Goal: Task Accomplishment & Management: Manage account settings

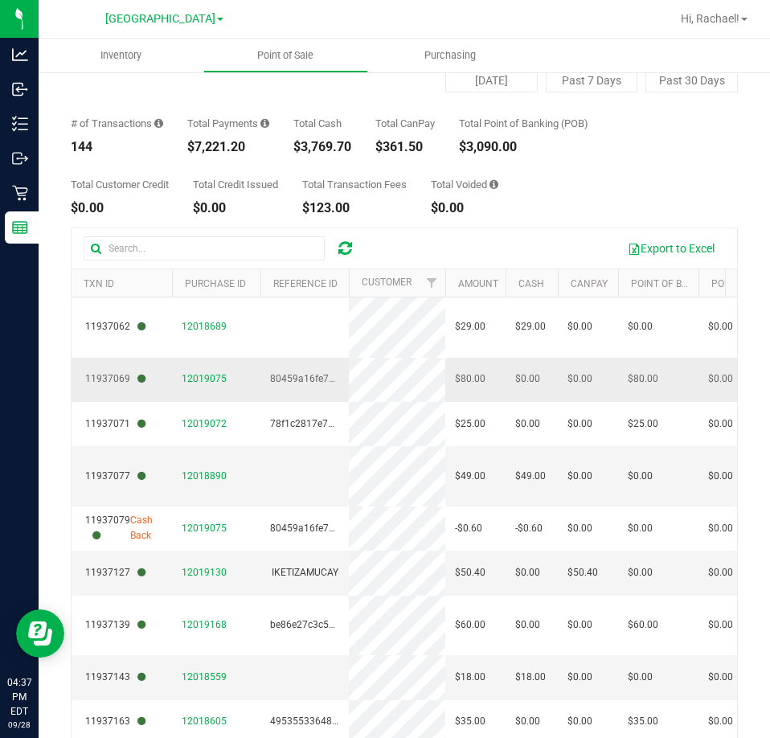
scroll to position [148, 0]
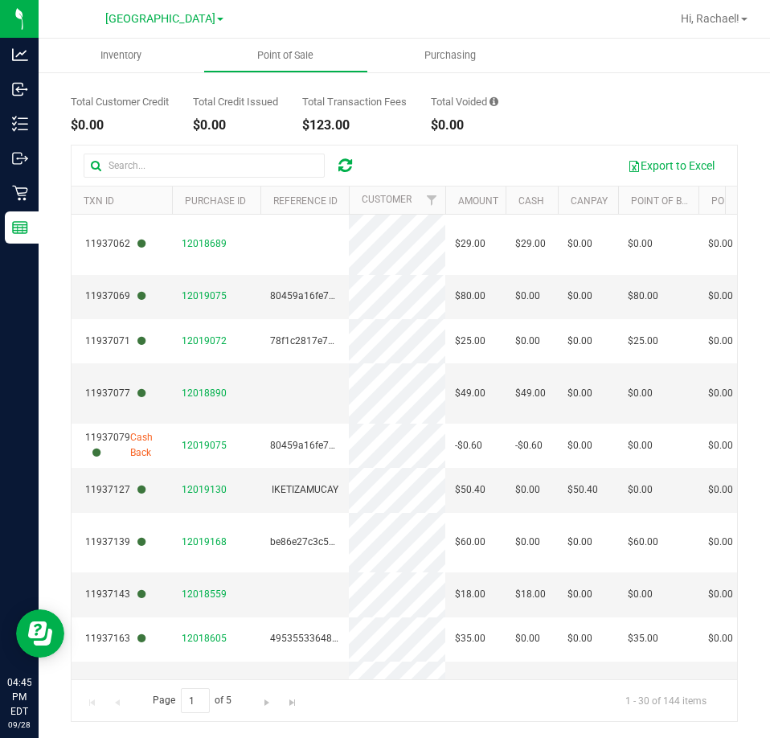
click at [681, 107] on div "Total Customer Credit $0.00 Total Credit Issued $0.00 Total Transaction Fees $1…" at bounding box center [404, 101] width 667 height 61
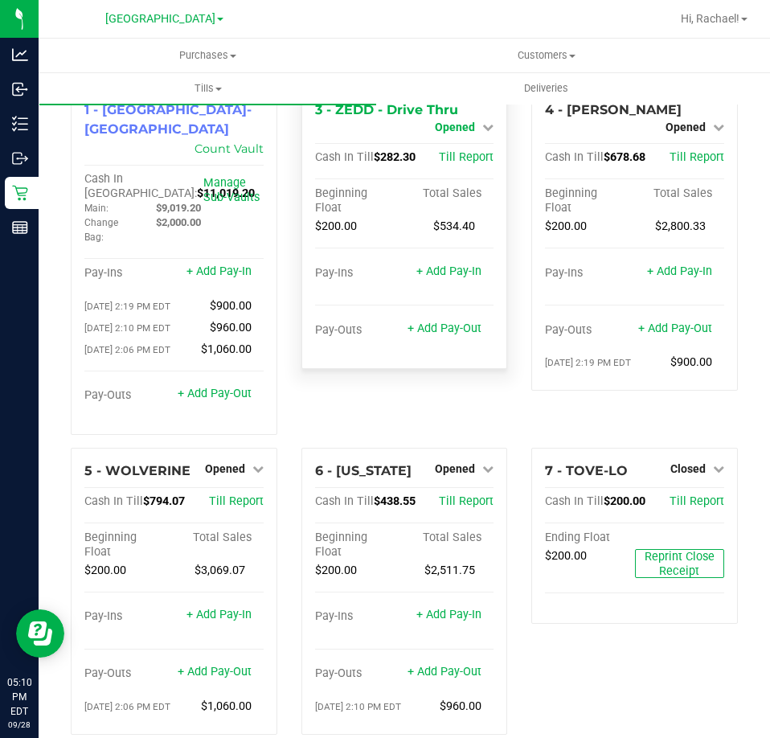
click at [444, 127] on span "Opened" at bounding box center [455, 127] width 40 height 13
click at [457, 146] on link "Close Till" at bounding box center [457, 141] width 43 height 13
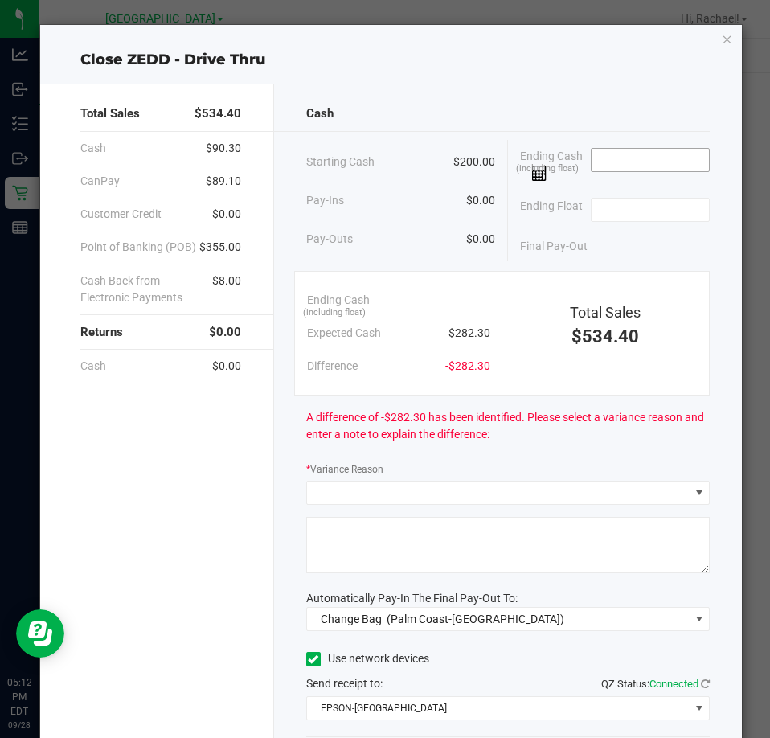
click at [678, 161] on input at bounding box center [651, 160] width 118 height 23
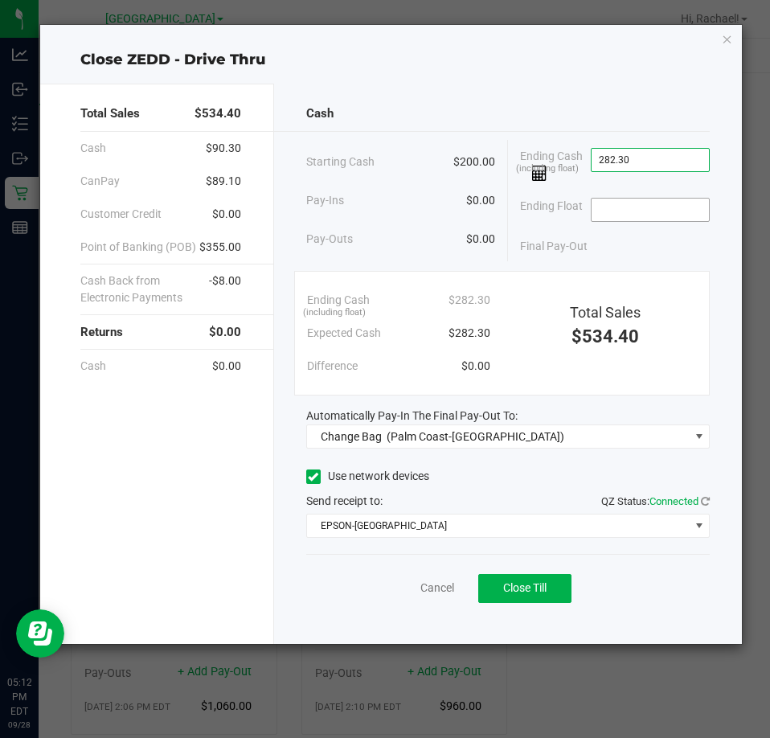
type input "$282.30"
click at [626, 201] on input at bounding box center [651, 210] width 118 height 23
type input "$200.00"
click at [609, 247] on div "Final Pay-Out $82.30" at bounding box center [615, 246] width 190 height 33
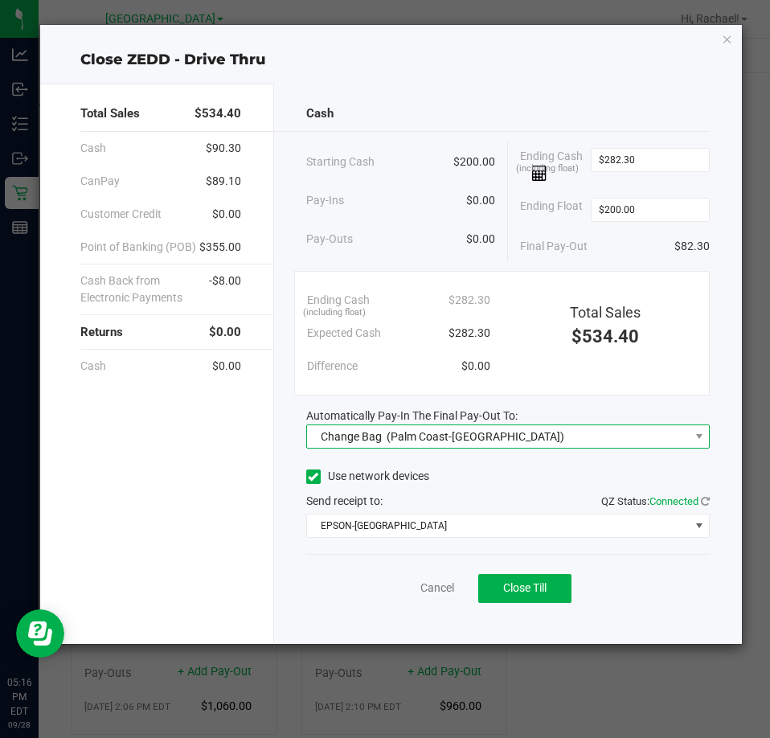
click at [404, 441] on span "(Palm Coast-[GEOGRAPHIC_DATA])" at bounding box center [476, 436] width 178 height 13
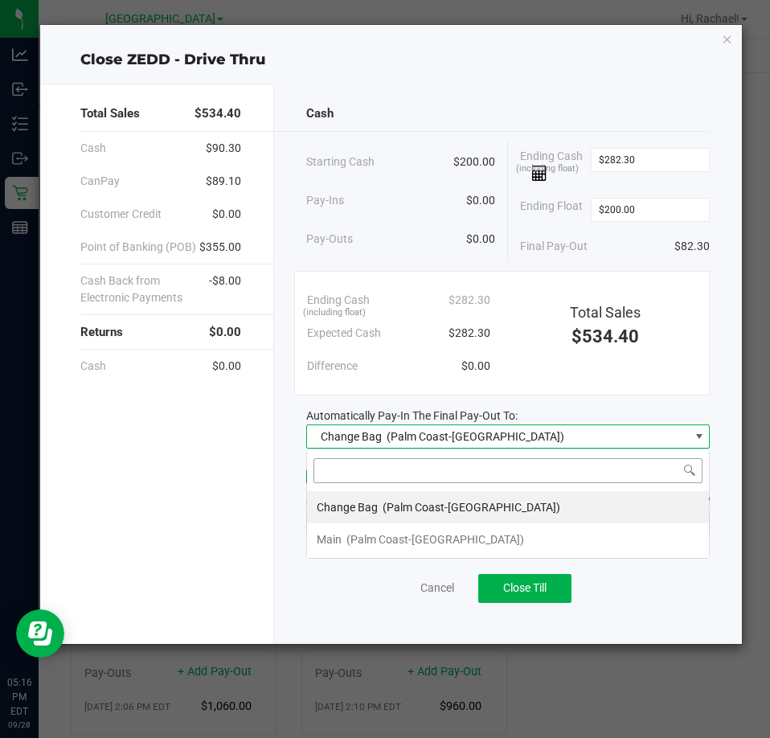
scroll to position [24, 404]
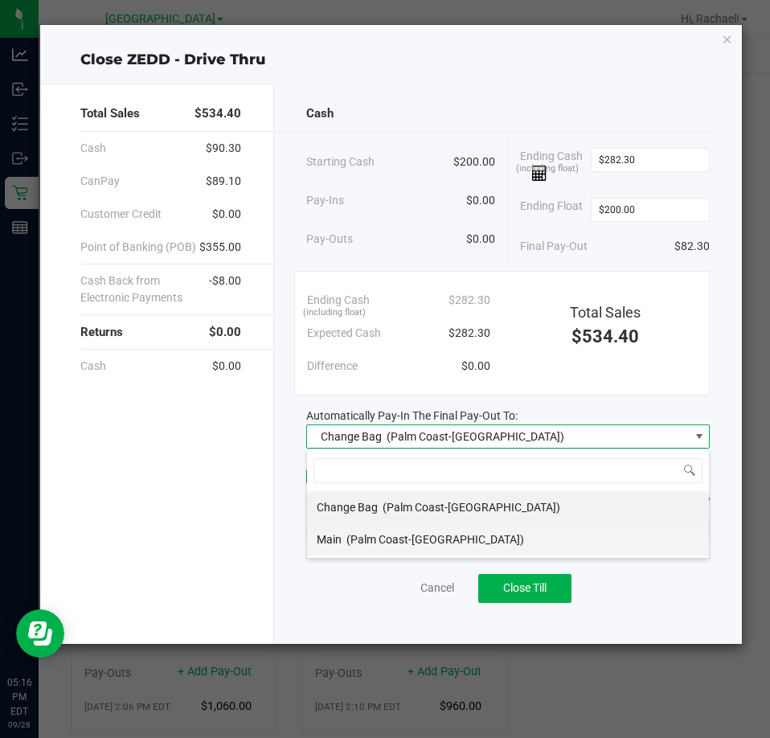
click at [372, 540] on span "(Palm Coast-[GEOGRAPHIC_DATA])" at bounding box center [436, 539] width 178 height 13
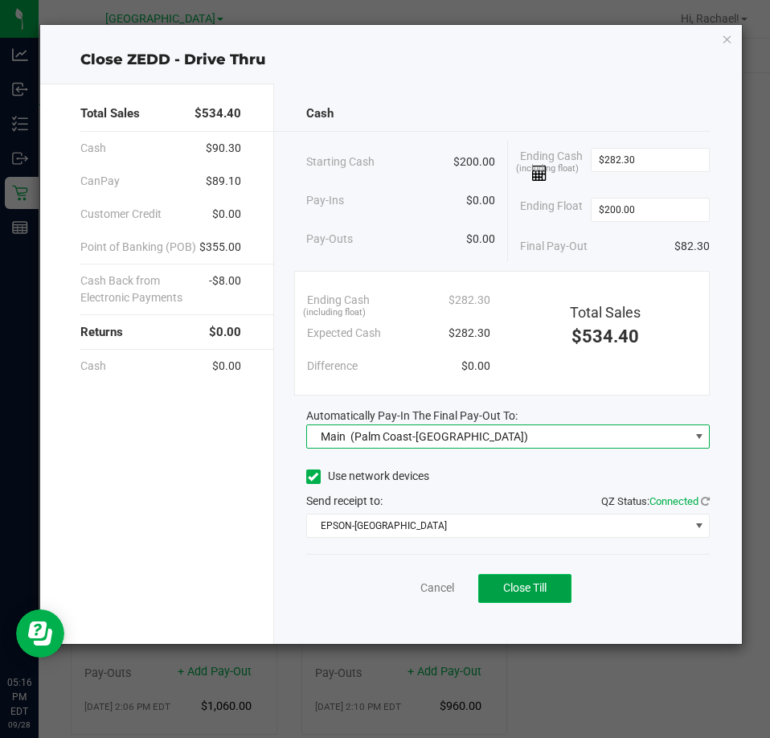
click at [523, 585] on span "Close Till" at bounding box center [524, 587] width 43 height 13
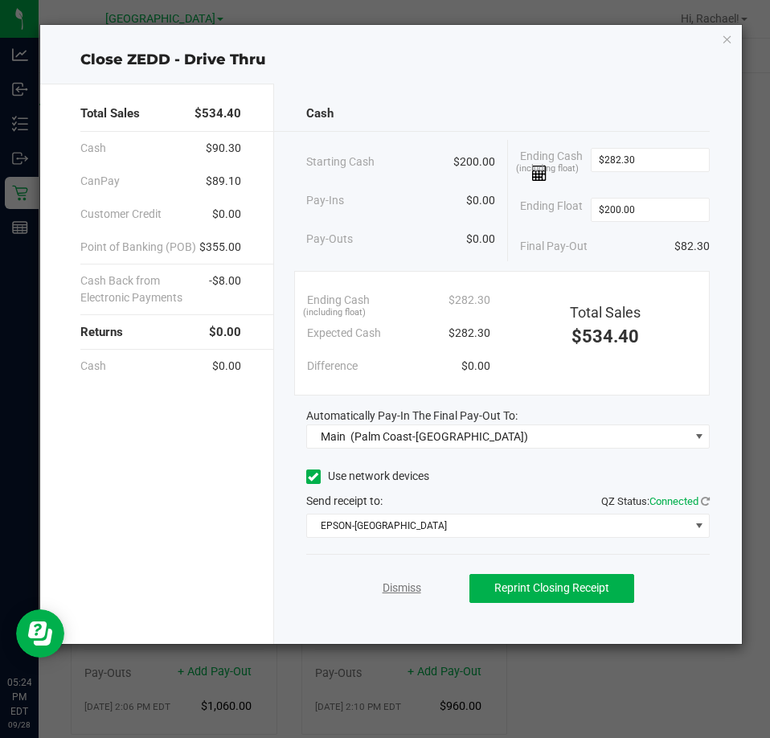
click at [417, 593] on link "Dismiss" at bounding box center [402, 588] width 39 height 17
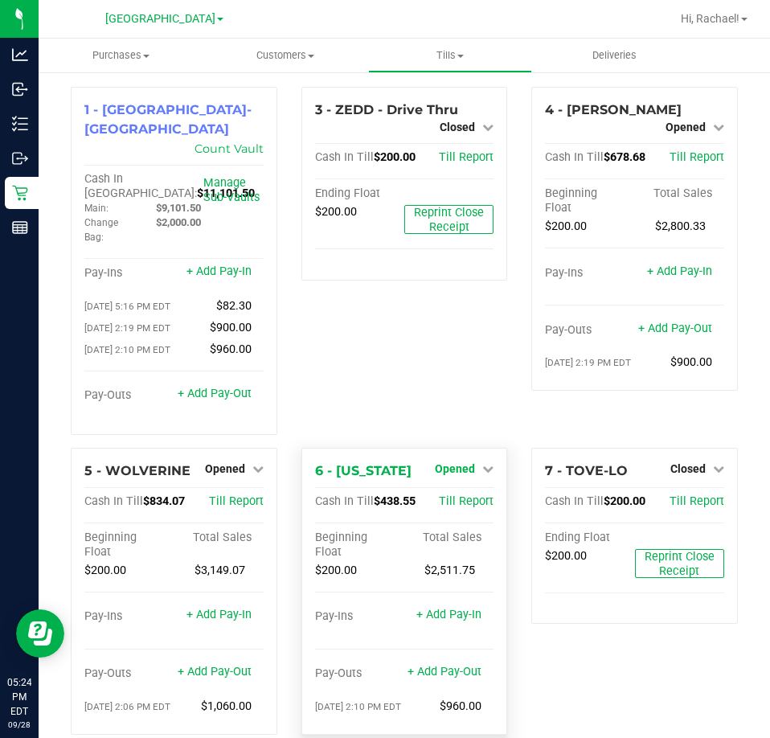
click at [460, 462] on span "Opened" at bounding box center [455, 468] width 40 height 13
click at [453, 495] on link "Close Till" at bounding box center [457, 501] width 43 height 13
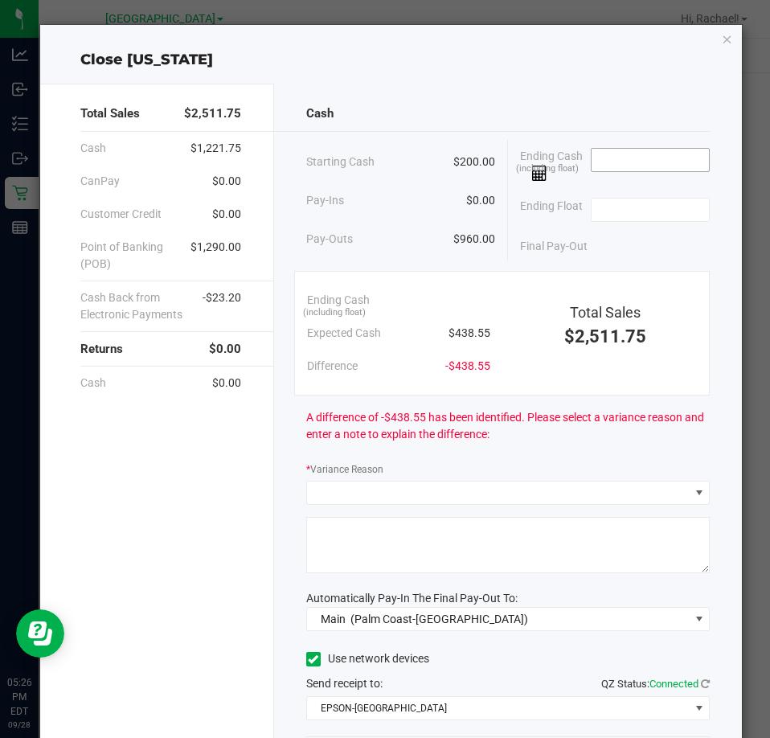
click at [617, 166] on input at bounding box center [651, 160] width 118 height 23
type input "7"
type input "$437.14"
click at [604, 215] on input at bounding box center [651, 210] width 118 height 23
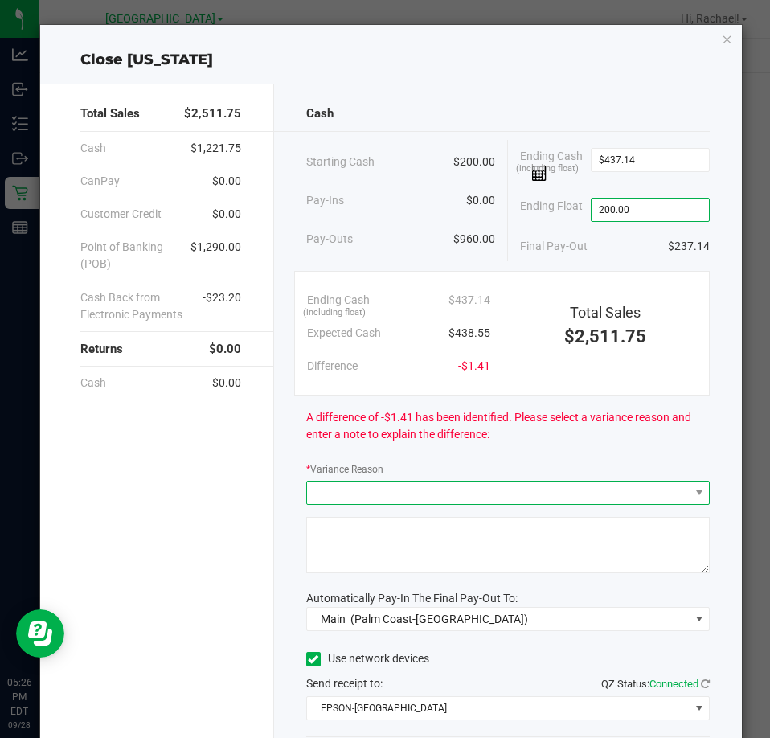
type input "$200.00"
click at [435, 494] on span at bounding box center [498, 493] width 382 height 23
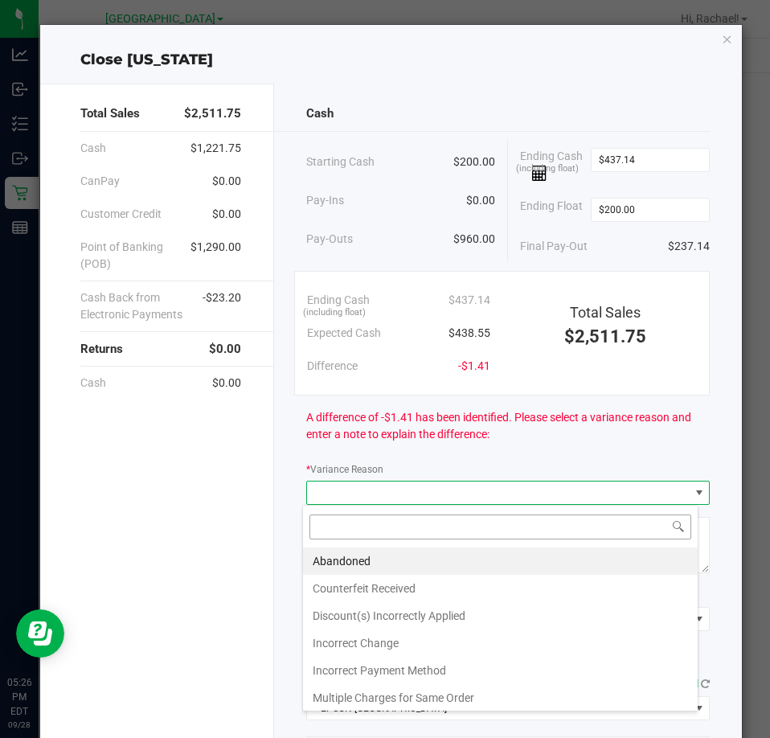
scroll to position [24, 397]
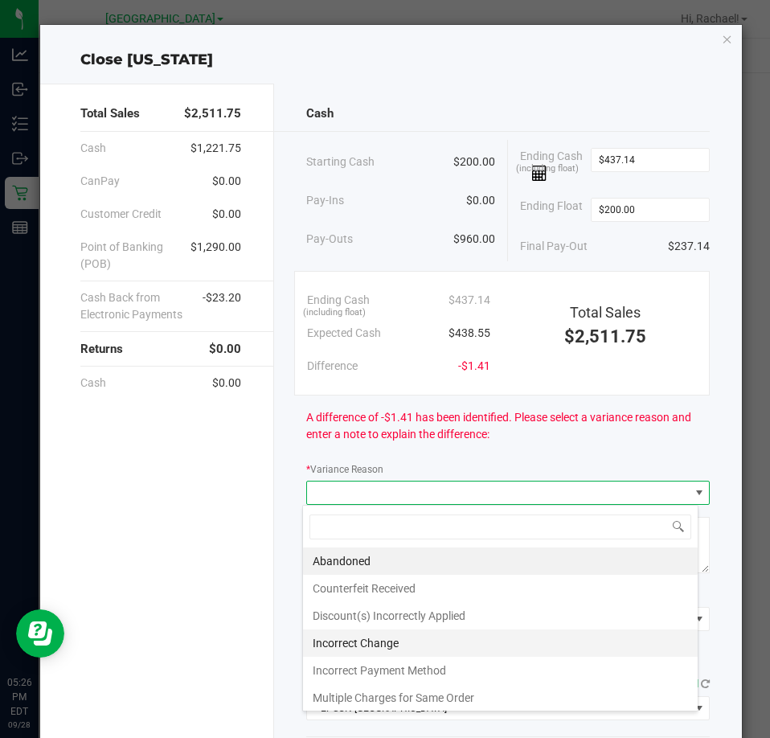
click at [359, 639] on li "Incorrect Change" at bounding box center [500, 642] width 395 height 27
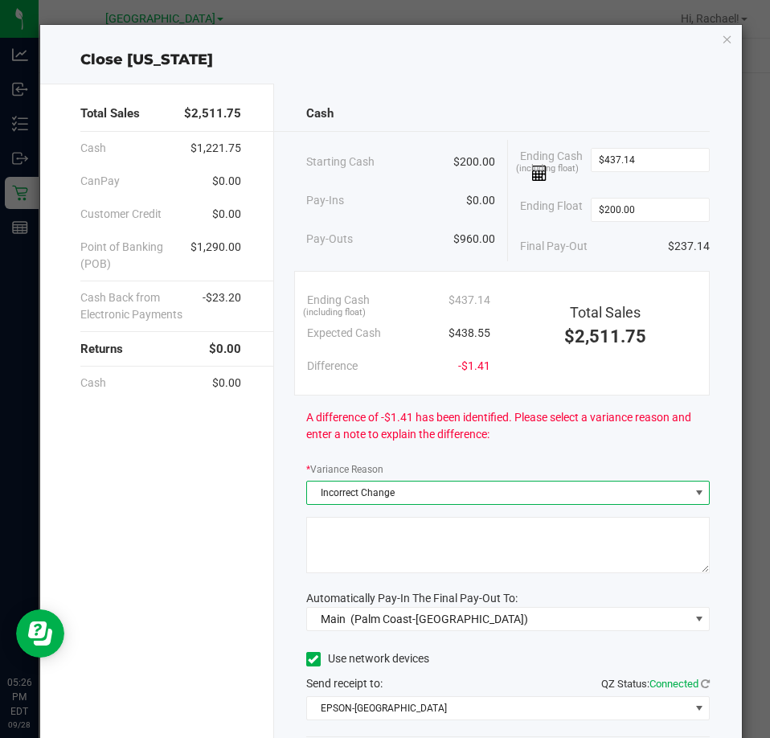
click at [337, 537] on textarea at bounding box center [508, 545] width 404 height 56
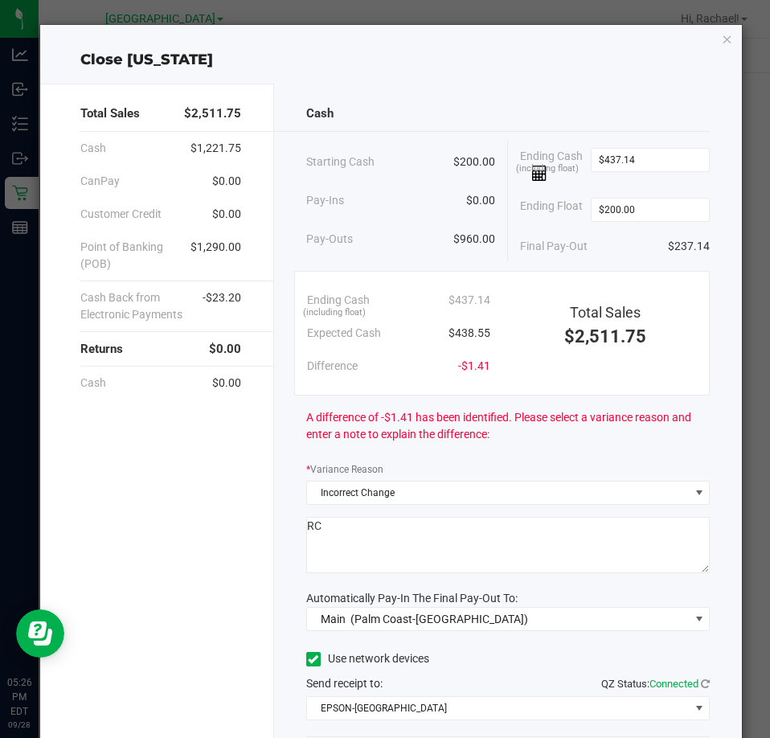
type textarea "RC"
click at [531, 652] on div "Use network devices" at bounding box center [508, 659] width 404 height 24
click at [638, 158] on input "437.14" at bounding box center [651, 160] width 118 height 23
type input "$437.18"
click at [666, 190] on div "Ending Float $200.00" at bounding box center [615, 210] width 190 height 40
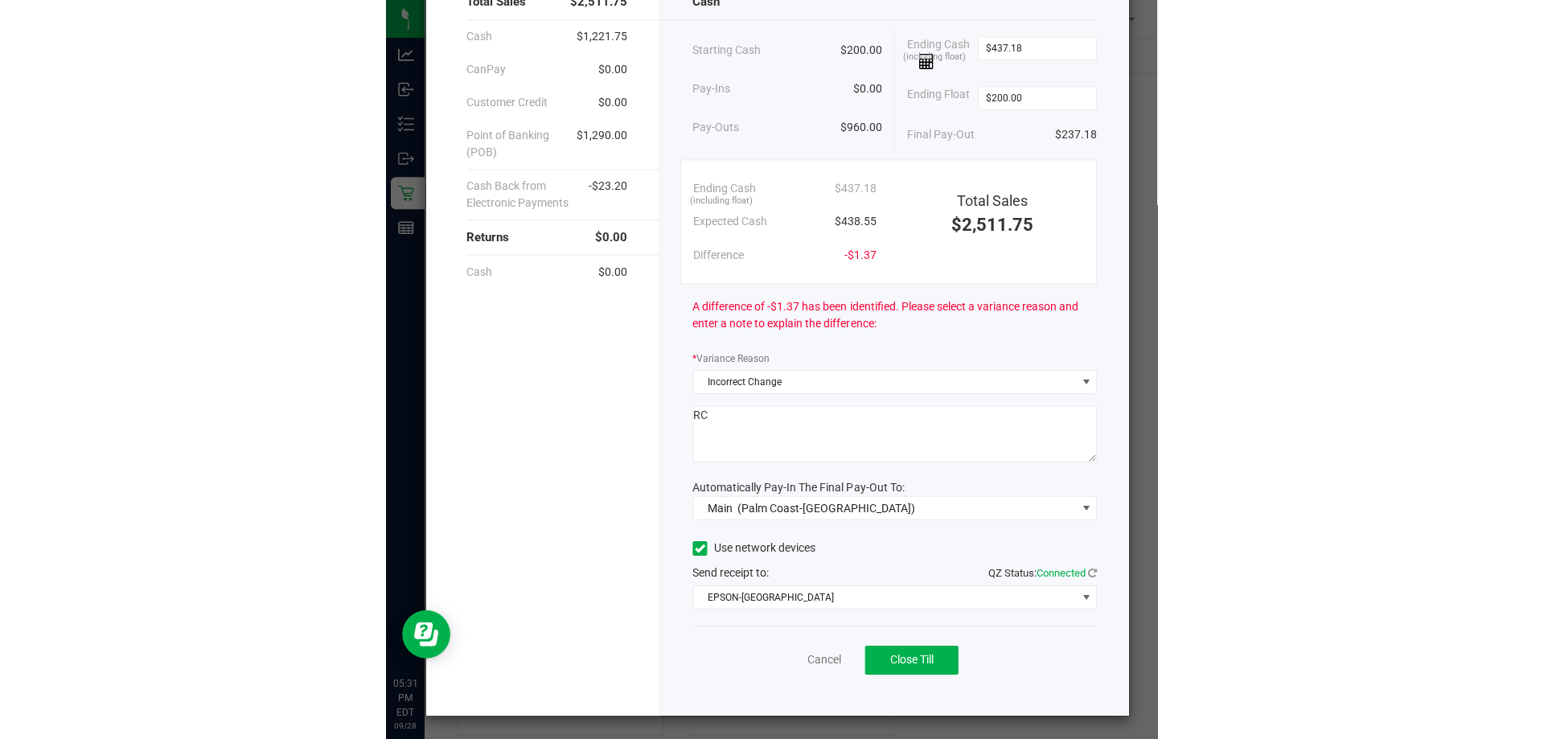
scroll to position [113, 0]
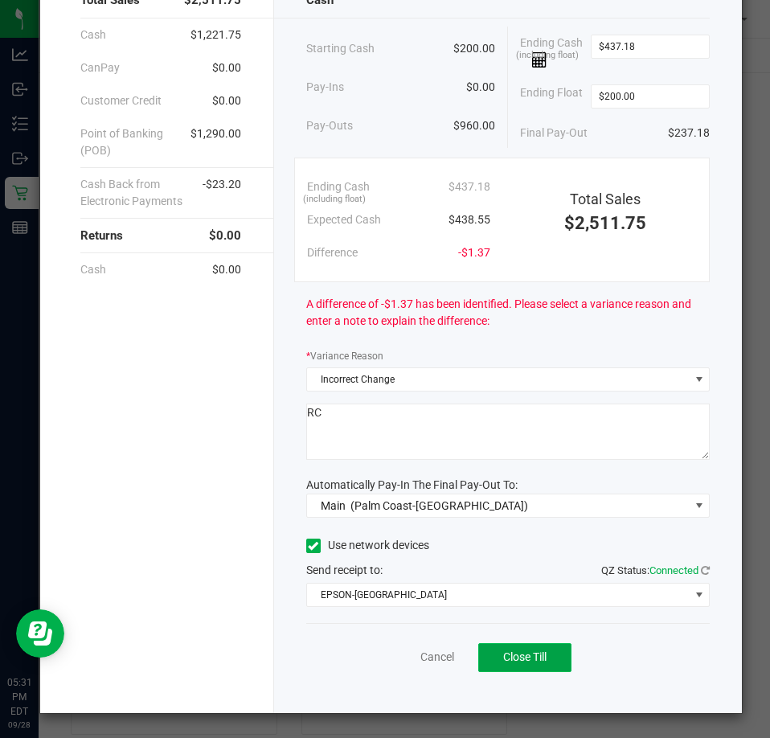
click at [515, 657] on span "Close Till" at bounding box center [524, 656] width 43 height 13
click at [402, 659] on link "Dismiss" at bounding box center [402, 657] width 39 height 17
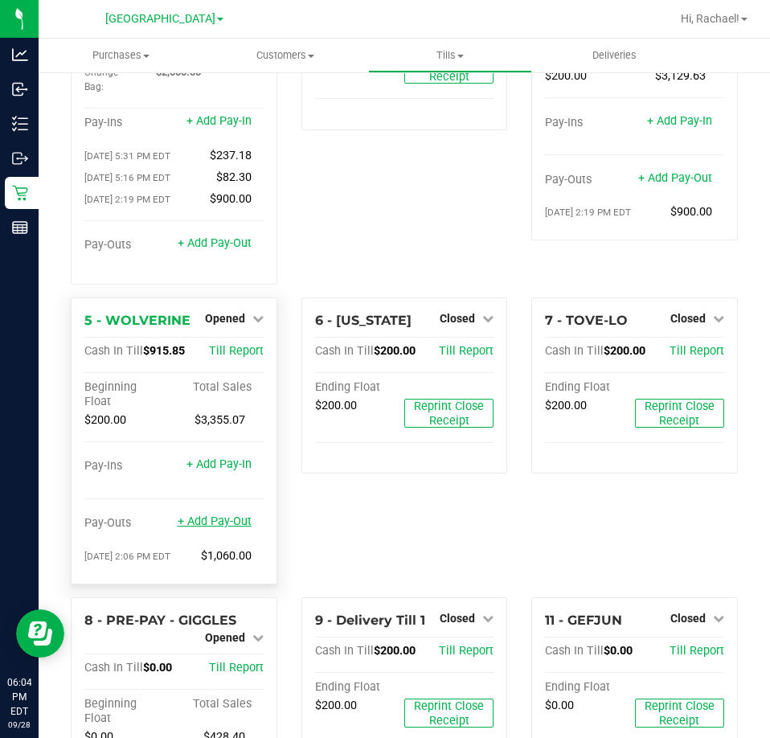
scroll to position [161, 0]
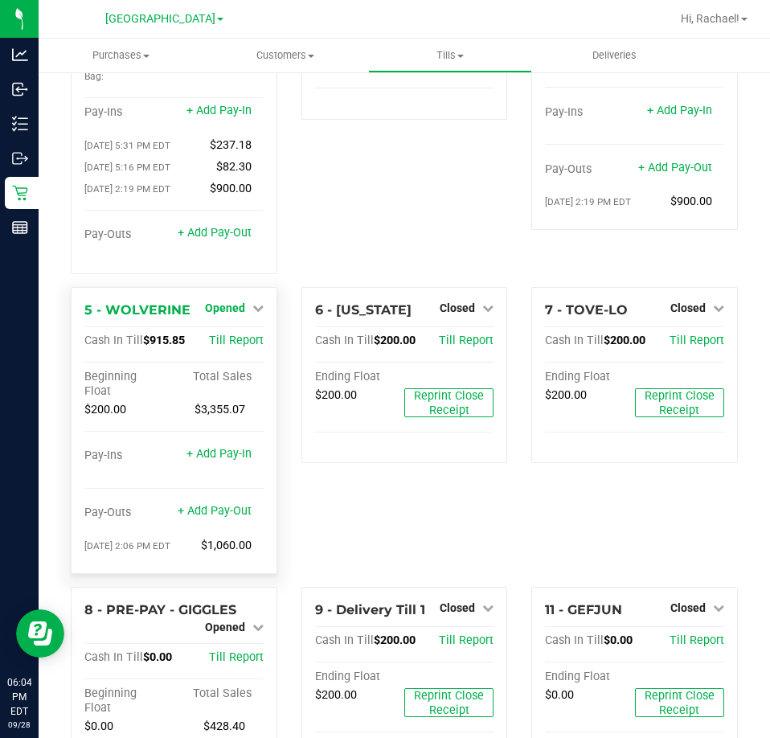
click at [219, 301] on span "Opened" at bounding box center [225, 307] width 40 height 13
click at [216, 334] on link "Close Till" at bounding box center [226, 340] width 43 height 13
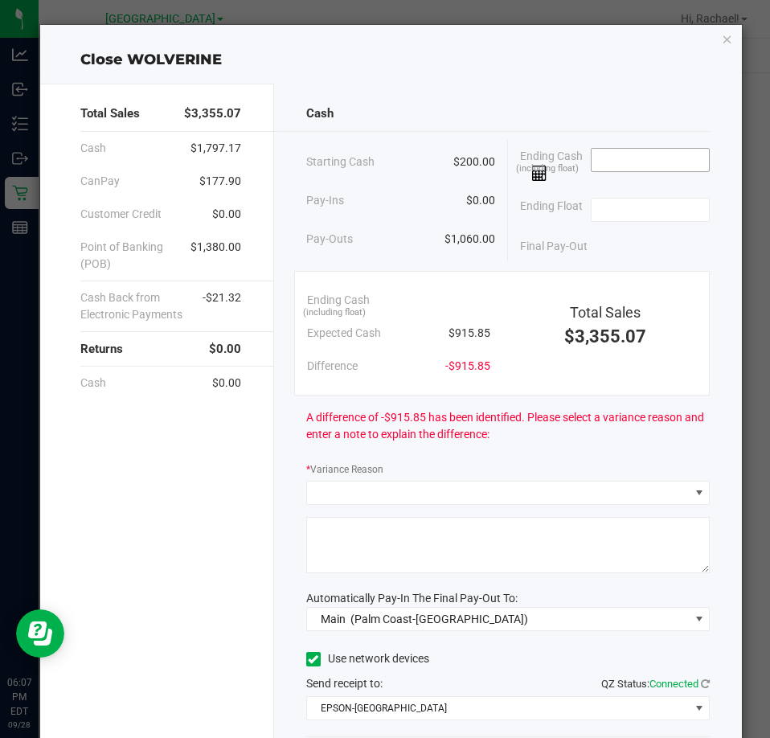
click at [625, 161] on input at bounding box center [651, 160] width 118 height 23
type input "$917.05"
click at [647, 203] on input at bounding box center [651, 210] width 118 height 23
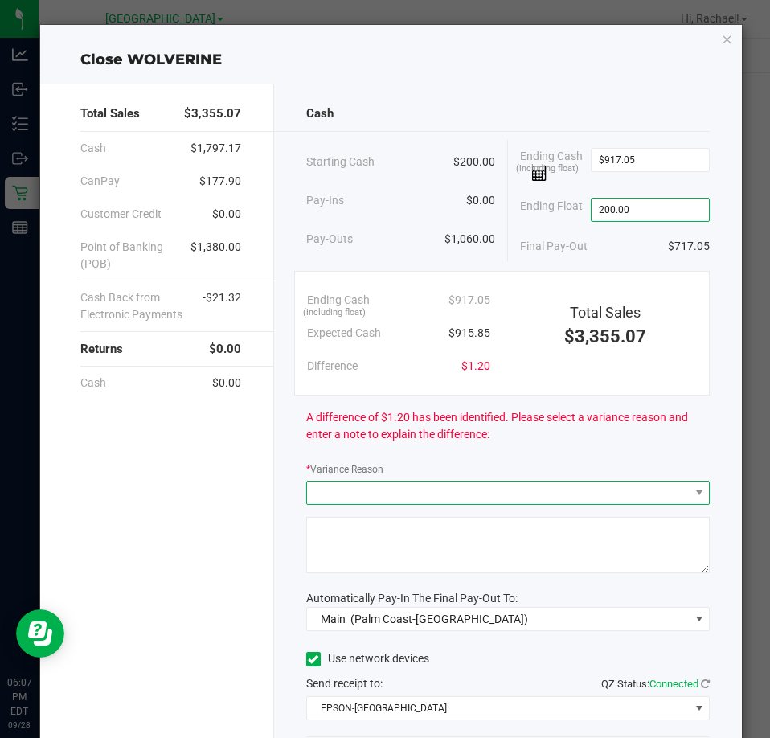
type input "$200.00"
click at [411, 486] on span at bounding box center [498, 493] width 382 height 23
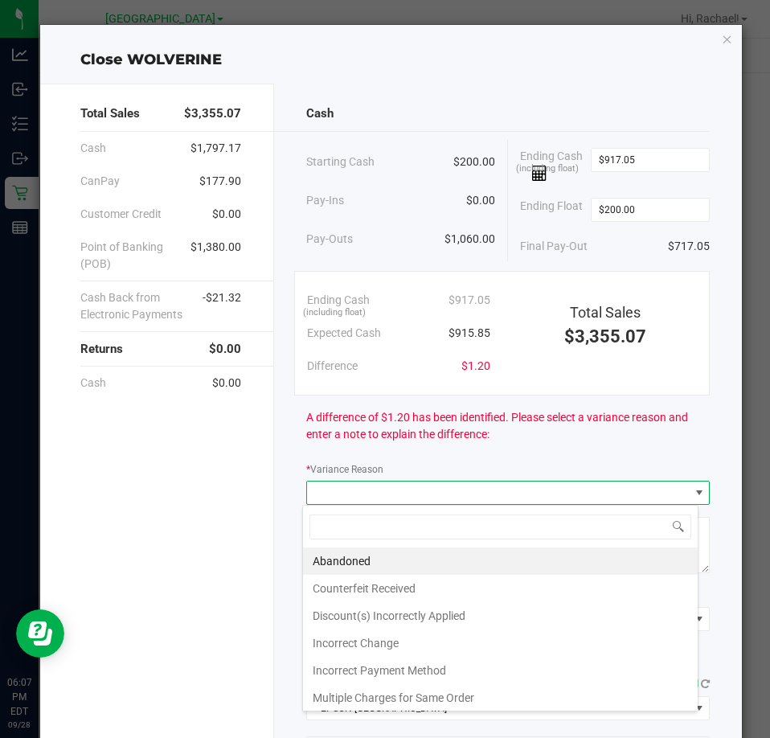
scroll to position [24, 397]
click at [364, 555] on li "Abandoned" at bounding box center [500, 560] width 395 height 27
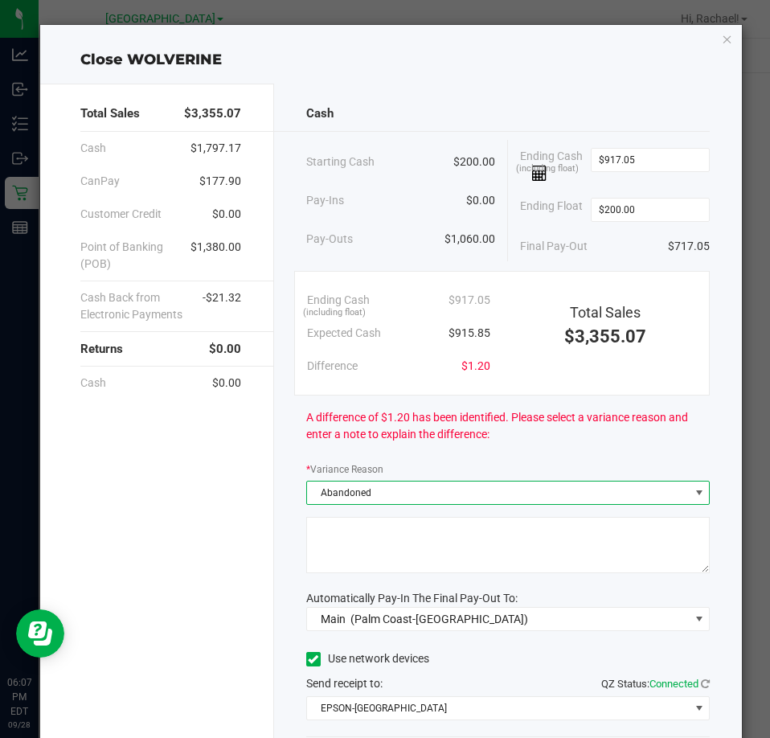
drag, startPoint x: 366, startPoint y: 548, endPoint x: 365, endPoint y: 538, distance: 10.5
click at [366, 547] on textarea at bounding box center [508, 545] width 404 height 56
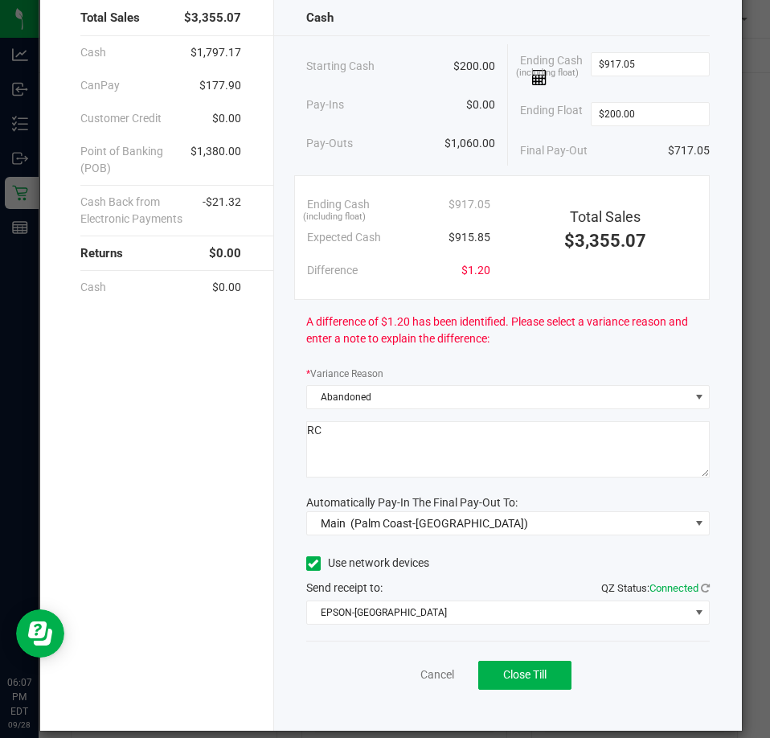
scroll to position [113, 0]
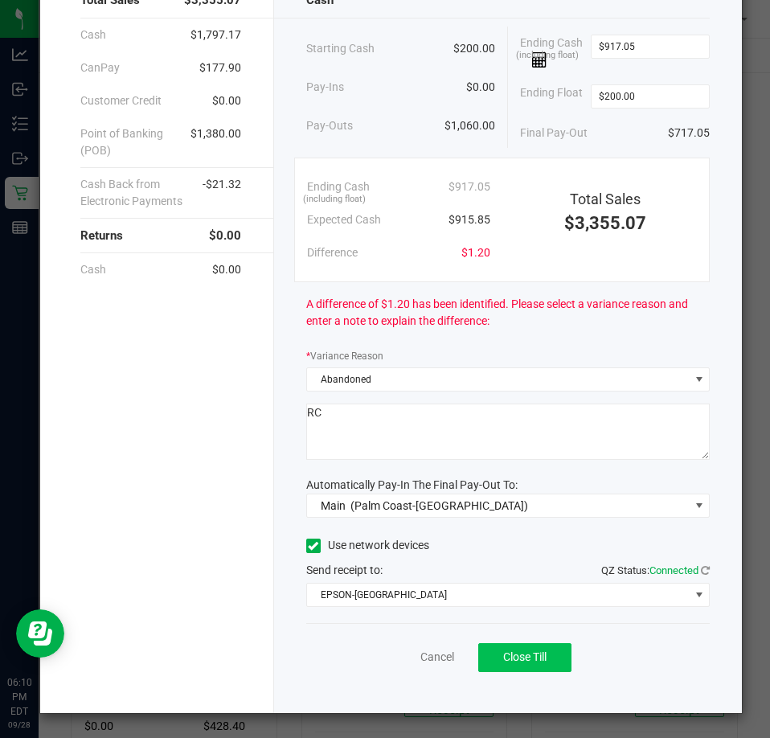
type textarea "RC"
click at [510, 660] on span "Close Till" at bounding box center [524, 656] width 43 height 13
click at [383, 654] on link "Dismiss" at bounding box center [402, 657] width 39 height 17
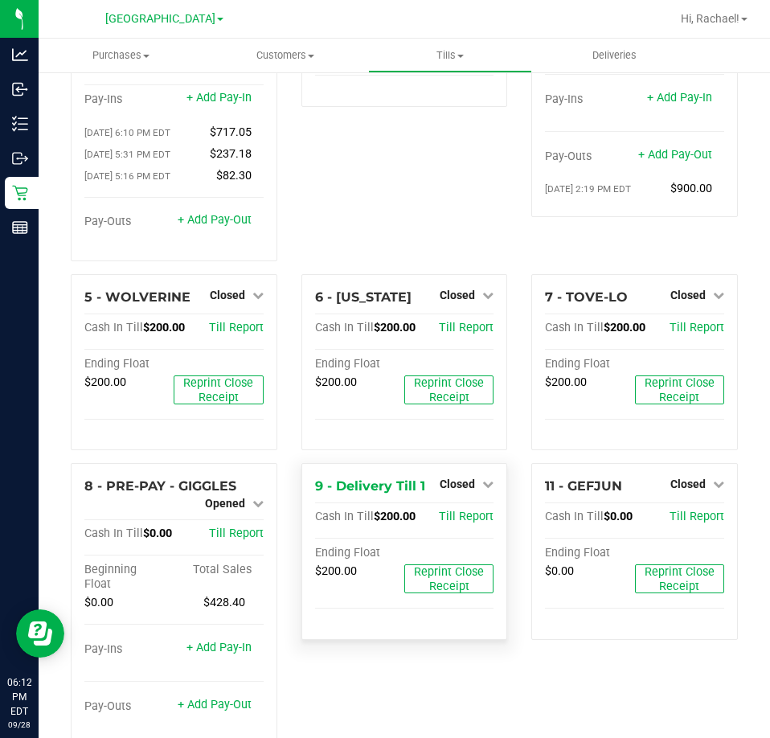
scroll to position [195, 0]
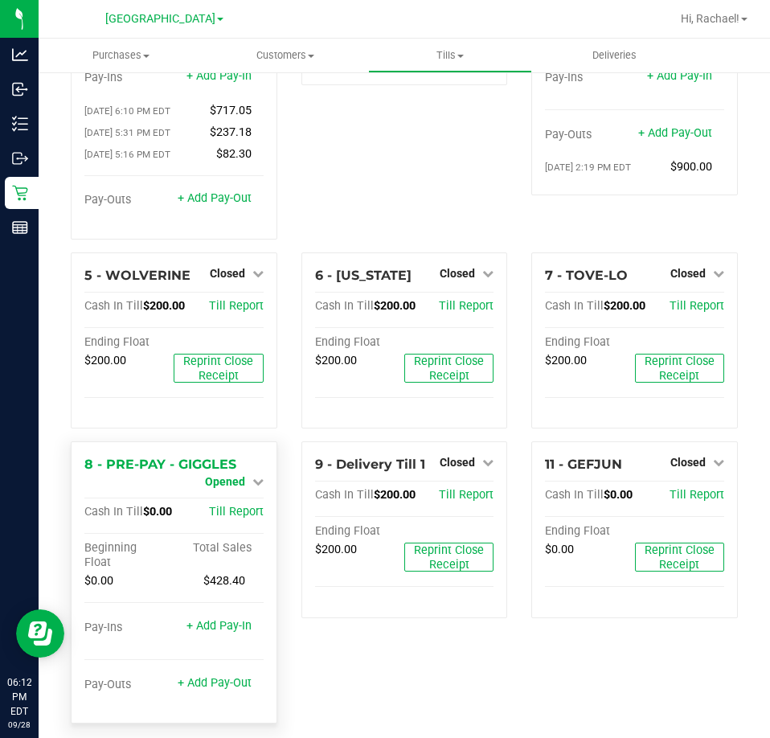
click at [232, 475] on span "Opened" at bounding box center [225, 481] width 40 height 13
click at [223, 490] on link "Close Till" at bounding box center [226, 496] width 43 height 13
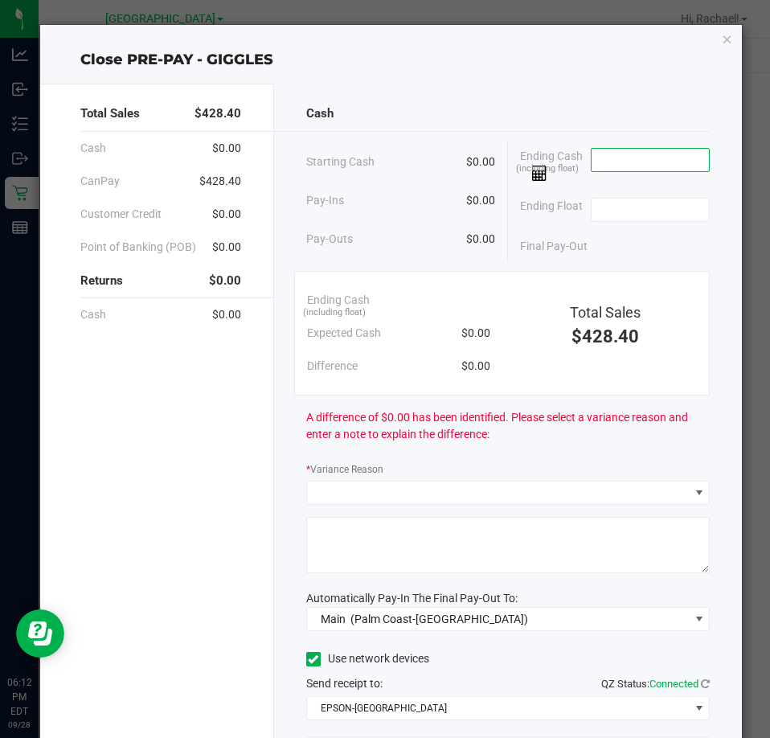
click at [670, 151] on input at bounding box center [651, 160] width 118 height 23
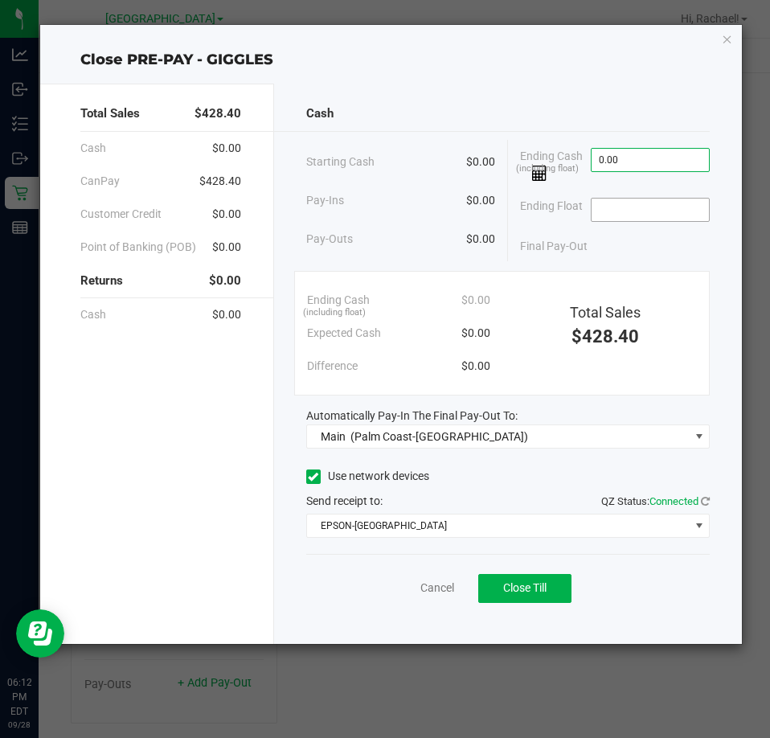
type input "$0.00"
click at [634, 211] on input at bounding box center [651, 210] width 118 height 23
type input "$0.00"
click at [650, 257] on div "Final Pay-Out $0.00" at bounding box center [615, 246] width 190 height 33
click at [523, 585] on span "Close Till" at bounding box center [524, 587] width 43 height 13
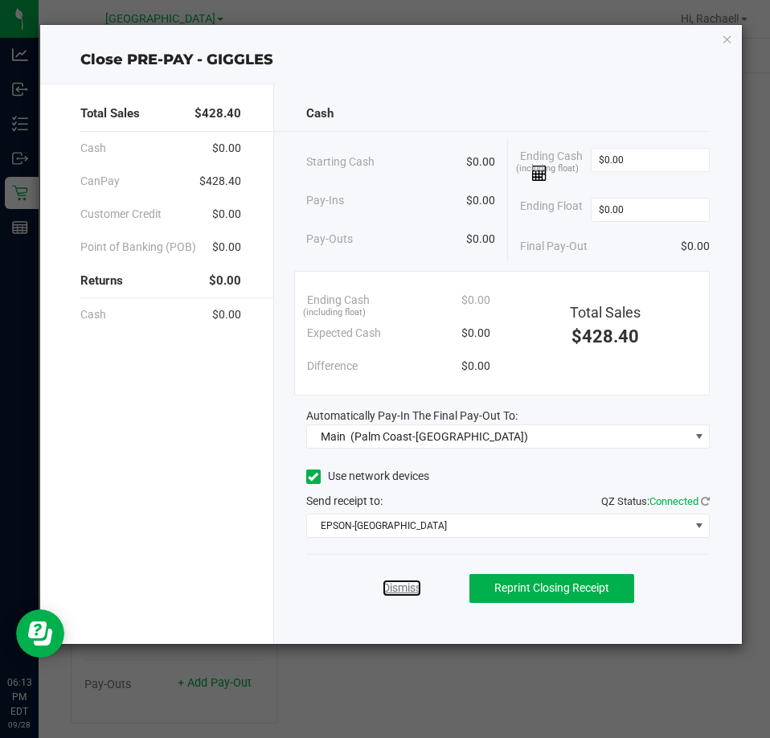
click at [396, 595] on link "Dismiss" at bounding box center [402, 588] width 39 height 17
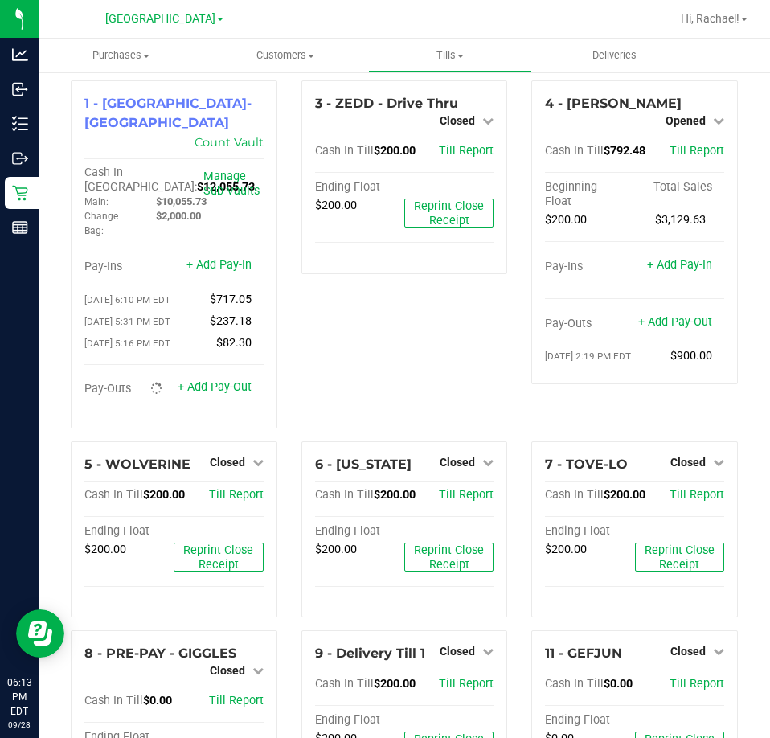
scroll to position [0, 0]
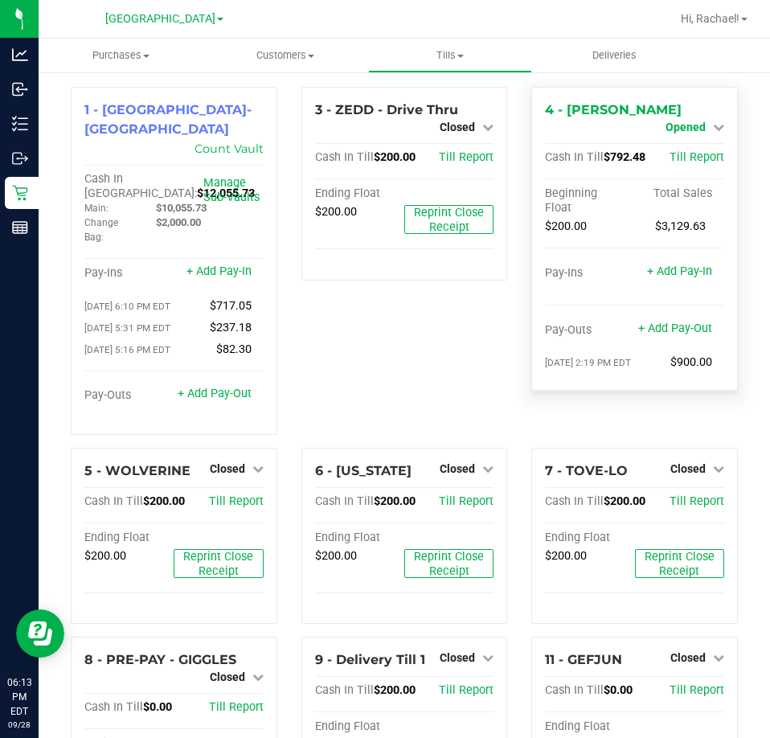
click at [683, 121] on span "Opened" at bounding box center [686, 127] width 40 height 13
click at [670, 144] on link "Close Till" at bounding box center [687, 141] width 43 height 13
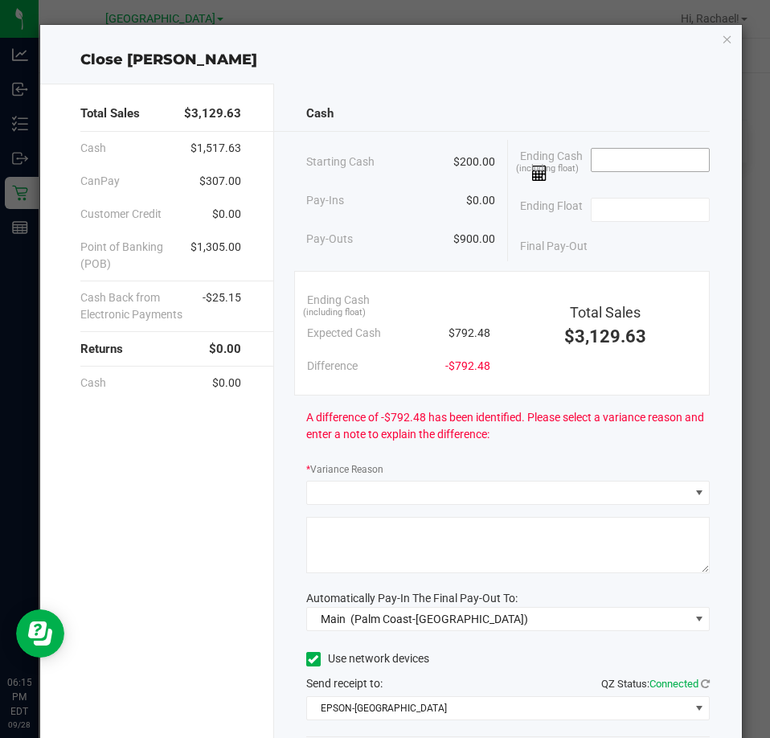
click at [616, 161] on input at bounding box center [651, 160] width 118 height 23
type input "$794.48"
click at [607, 203] on input at bounding box center [651, 210] width 118 height 23
type input "$200.00"
click at [600, 250] on div "Final Pay-Out $594.48" at bounding box center [615, 246] width 190 height 33
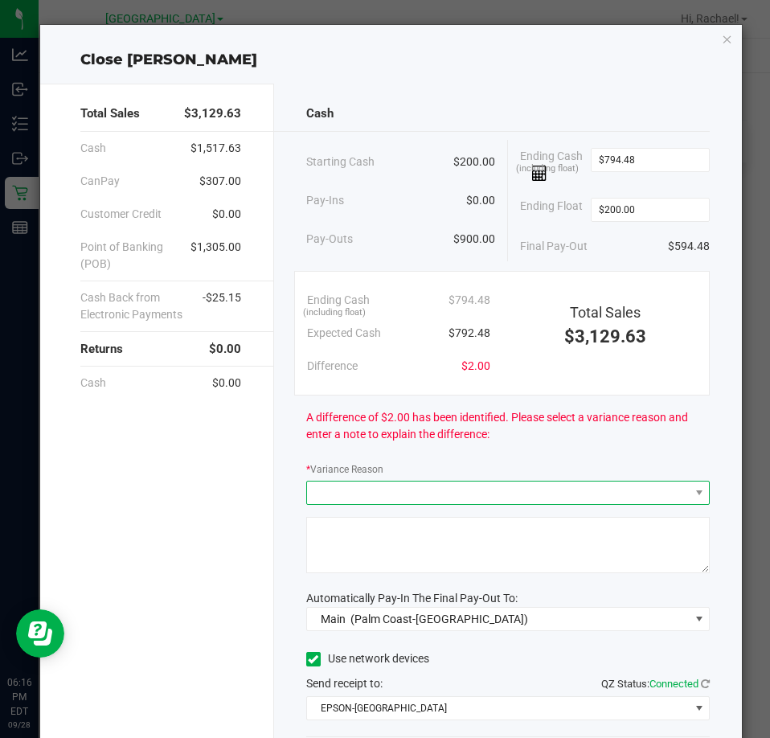
click at [420, 494] on span at bounding box center [498, 493] width 382 height 23
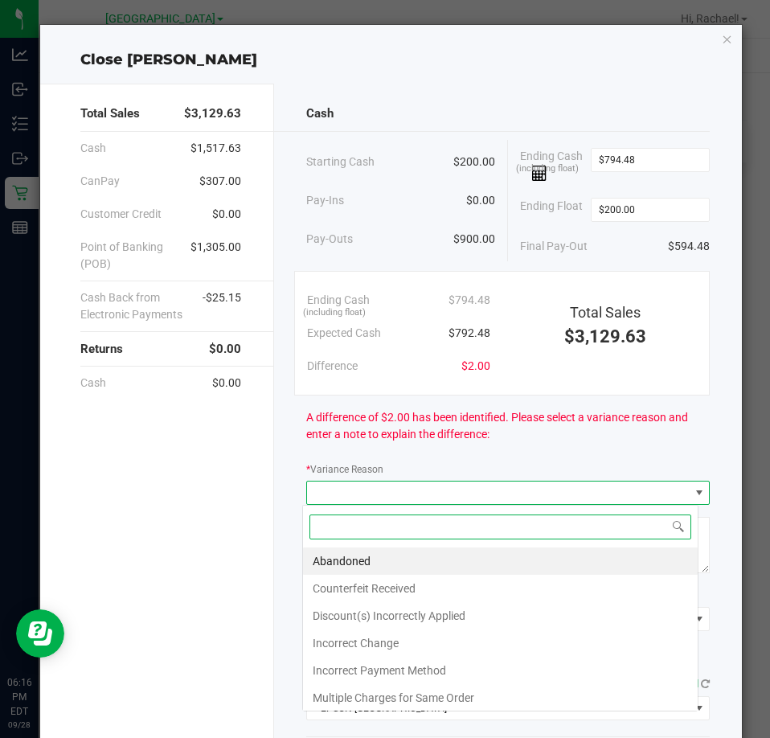
scroll to position [24, 397]
click at [365, 562] on li "Abandoned" at bounding box center [500, 560] width 395 height 27
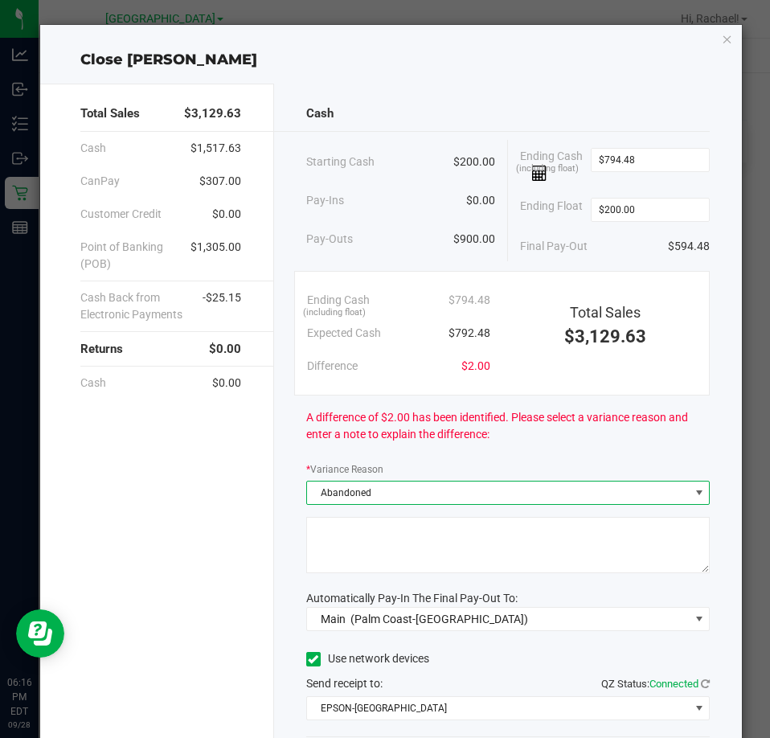
click at [355, 541] on textarea at bounding box center [508, 545] width 404 height 56
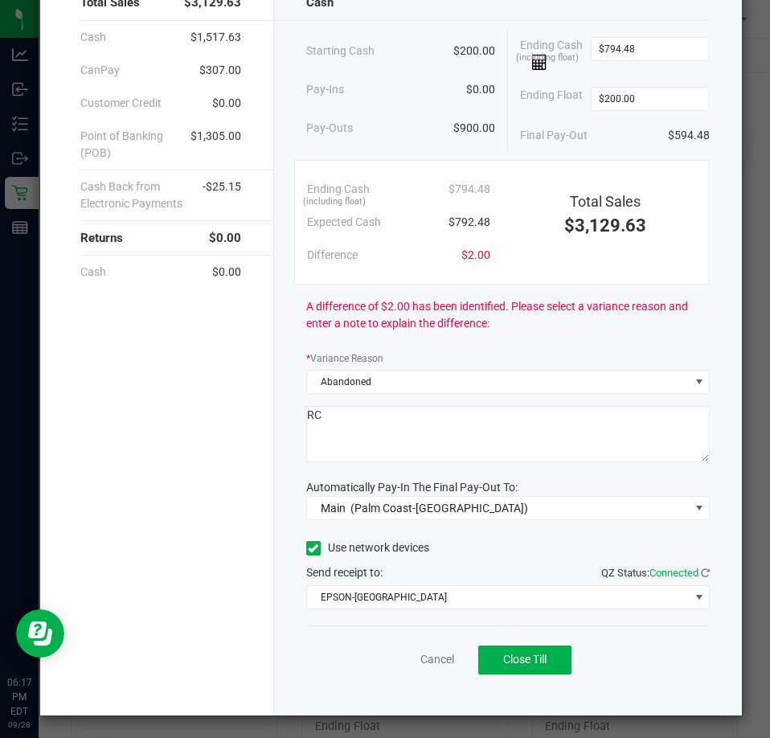
scroll to position [113, 0]
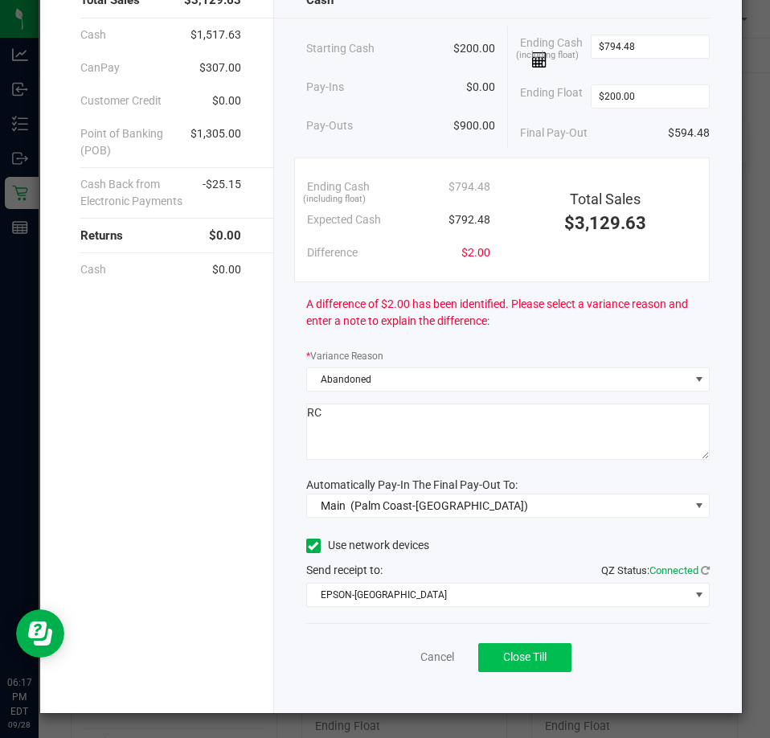
type textarea "RC"
click at [503, 654] on span "Close Till" at bounding box center [524, 656] width 43 height 13
click at [378, 639] on div "Dismiss Reprint Closing Receipt" at bounding box center [508, 654] width 404 height 62
click at [379, 648] on div "Dismiss Reprint Closing Receipt" at bounding box center [508, 654] width 404 height 62
click at [407, 657] on link "Dismiss" at bounding box center [402, 657] width 39 height 17
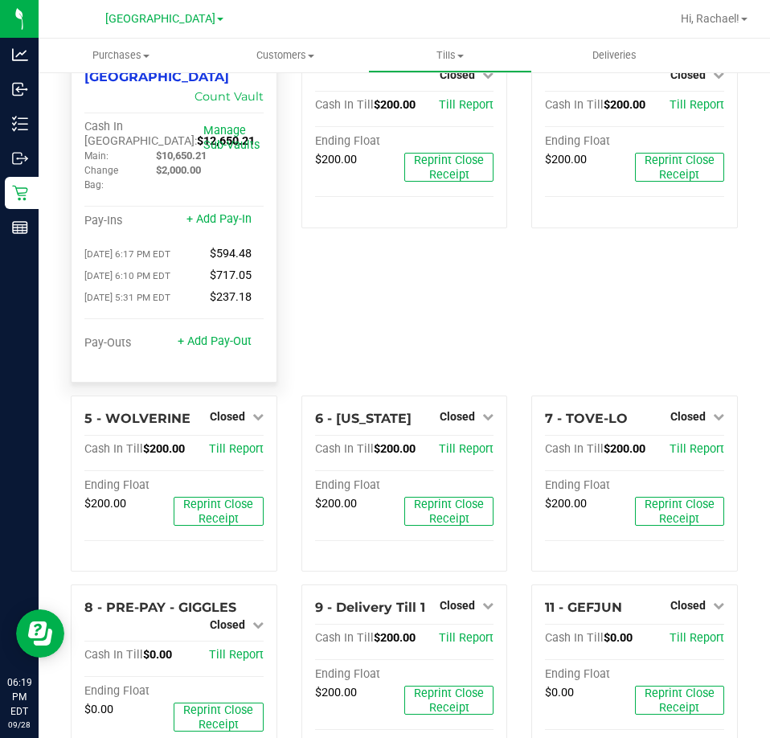
scroll to position [0, 0]
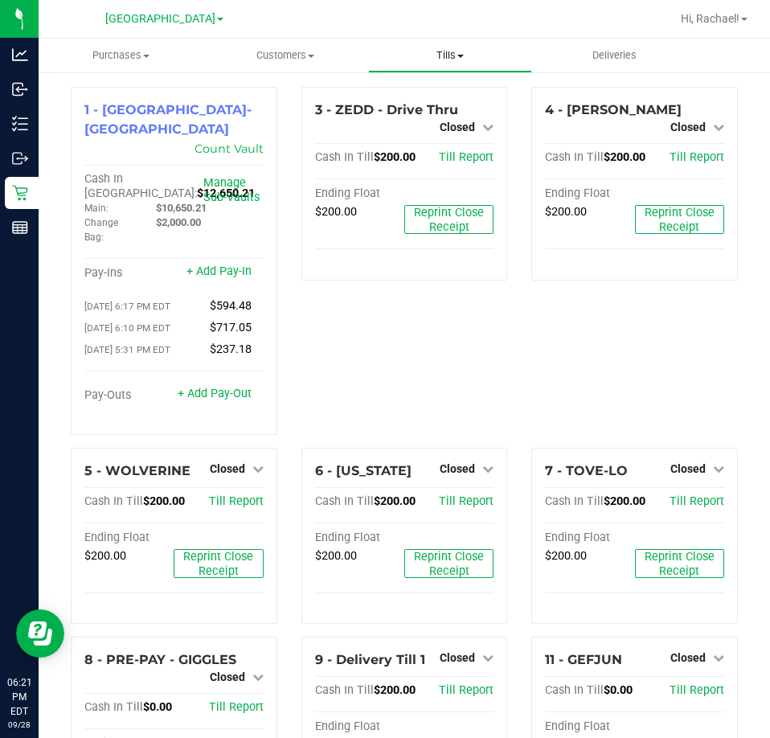
click at [454, 59] on span "Tills" at bounding box center [450, 55] width 163 height 14
click at [436, 121] on span "Reconcile e-payments" at bounding box center [448, 116] width 160 height 14
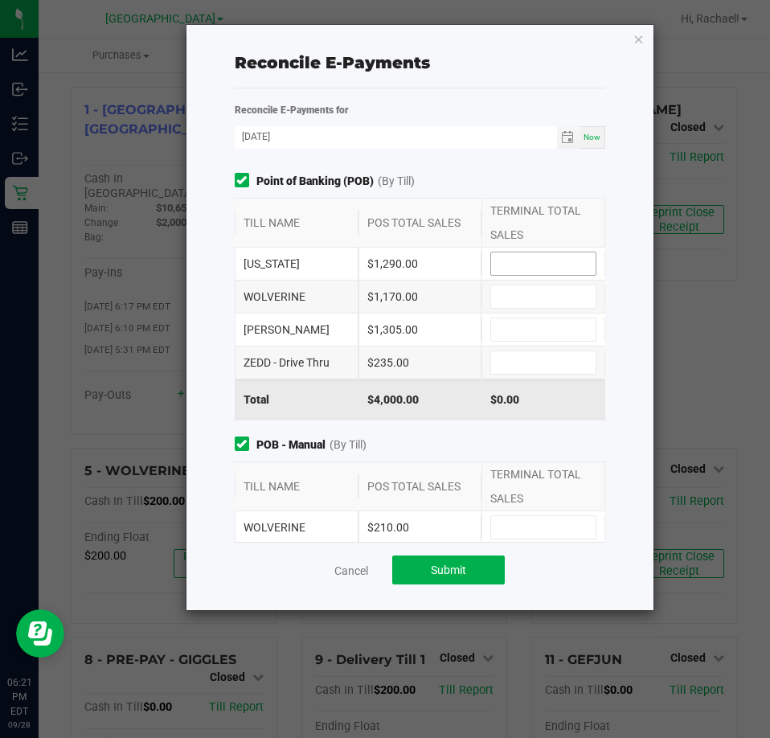
click at [495, 254] on input at bounding box center [543, 263] width 105 height 23
type input "$1,290.00"
type input "$1,170.00"
type input "$1,305.00"
type input "$235.00"
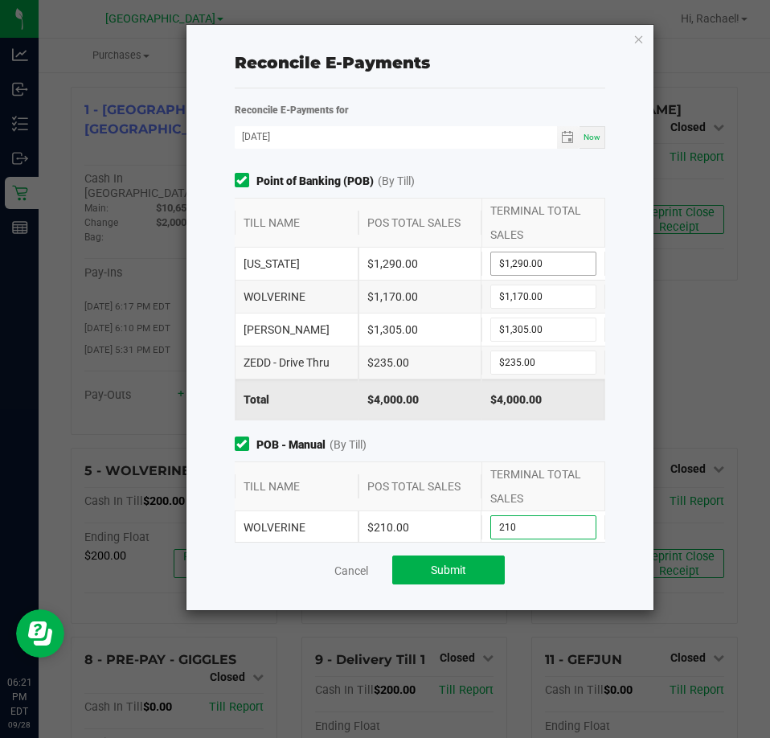
type input "$210.00"
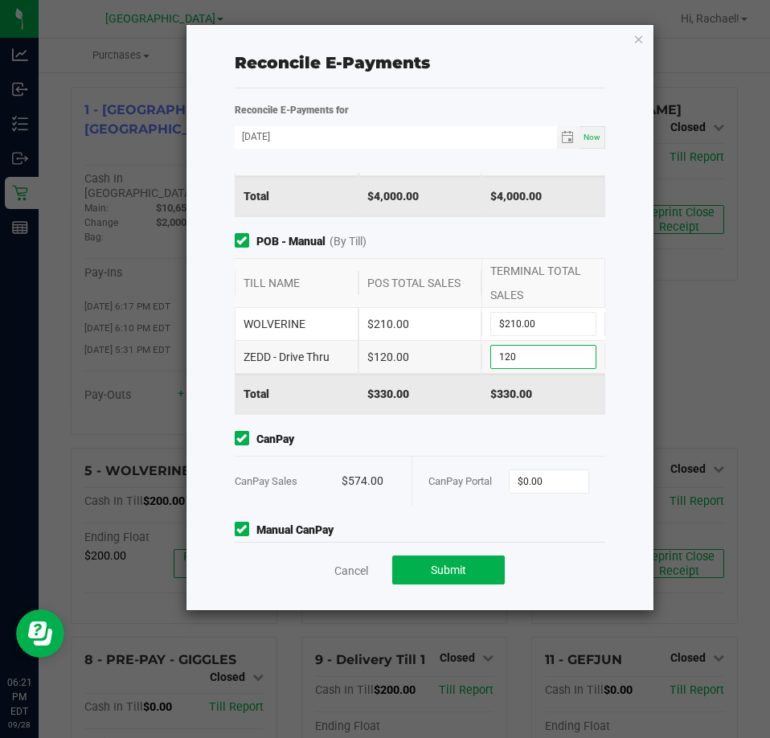
type input "$120.00"
type input "$574.00"
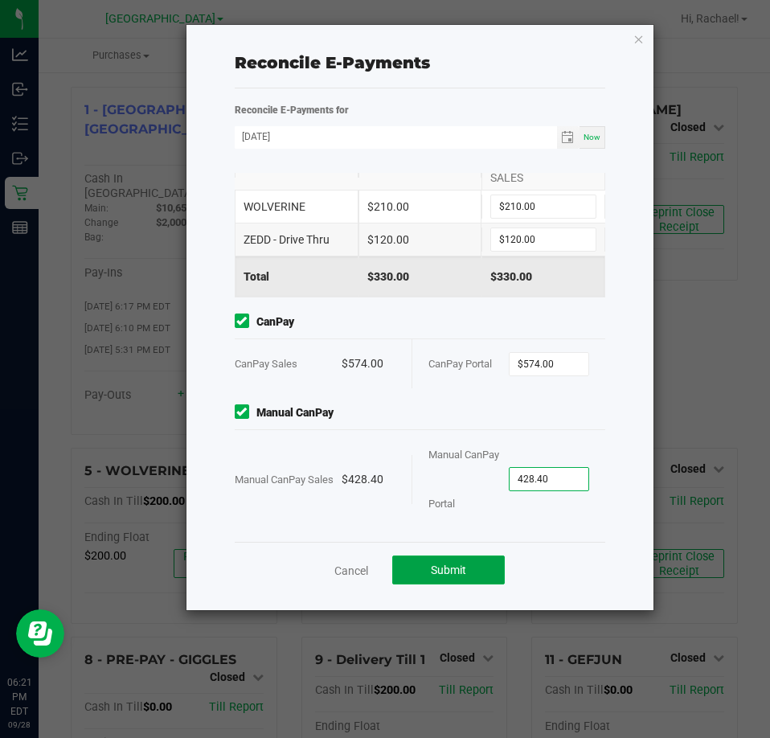
type input "$428.40"
click at [409, 563] on button "Submit" at bounding box center [448, 570] width 113 height 29
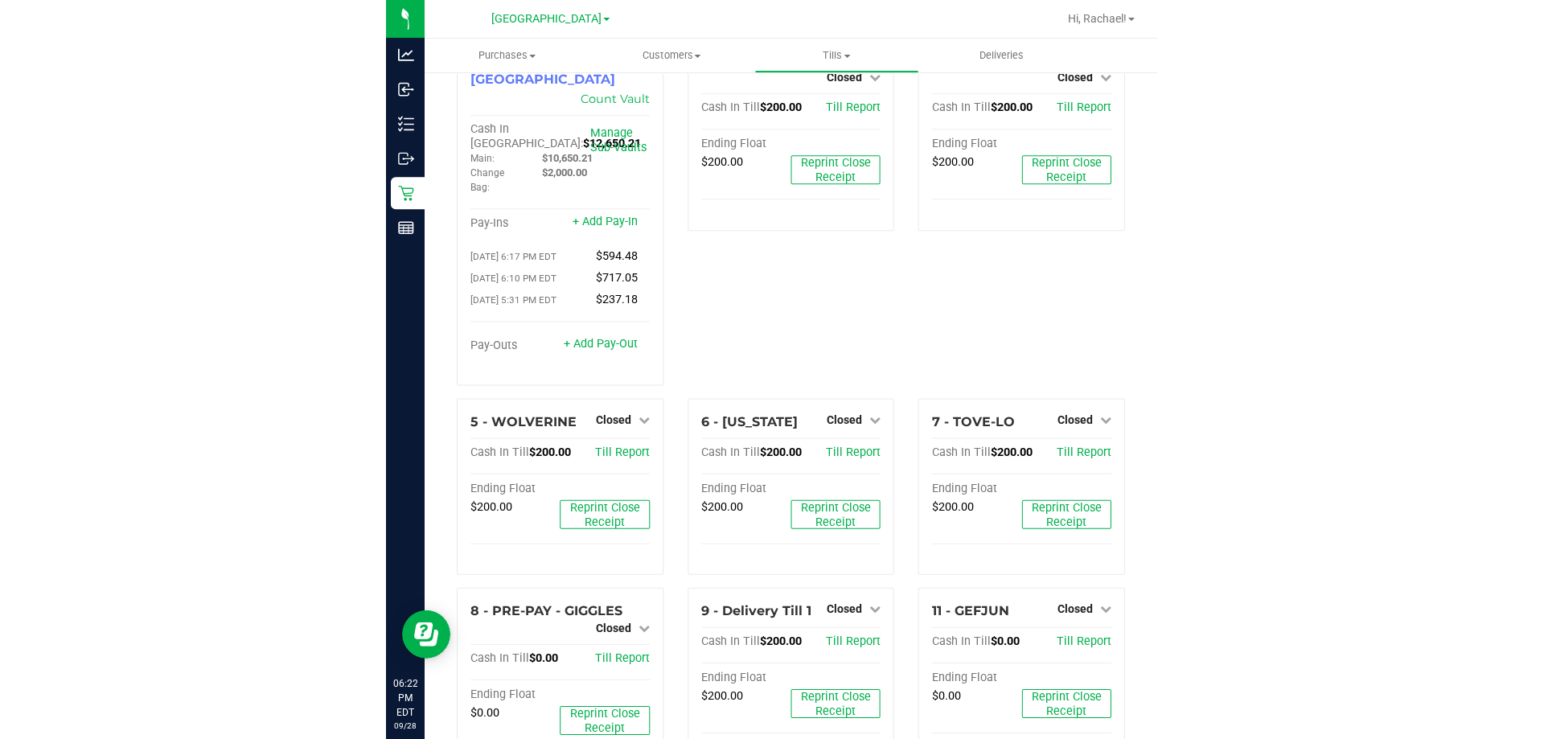
scroll to position [0, 0]
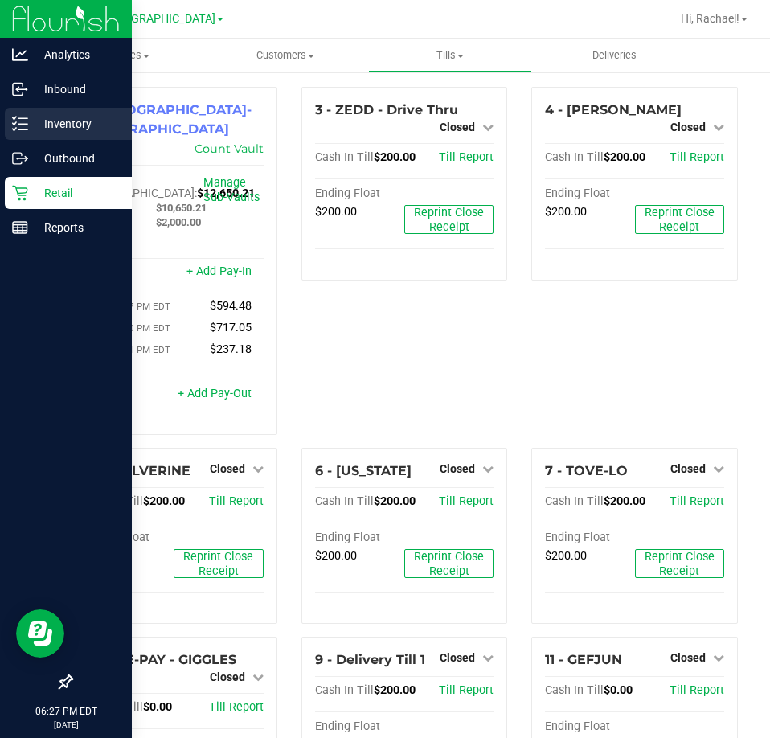
click at [40, 113] on div "Inventory" at bounding box center [68, 124] width 127 height 32
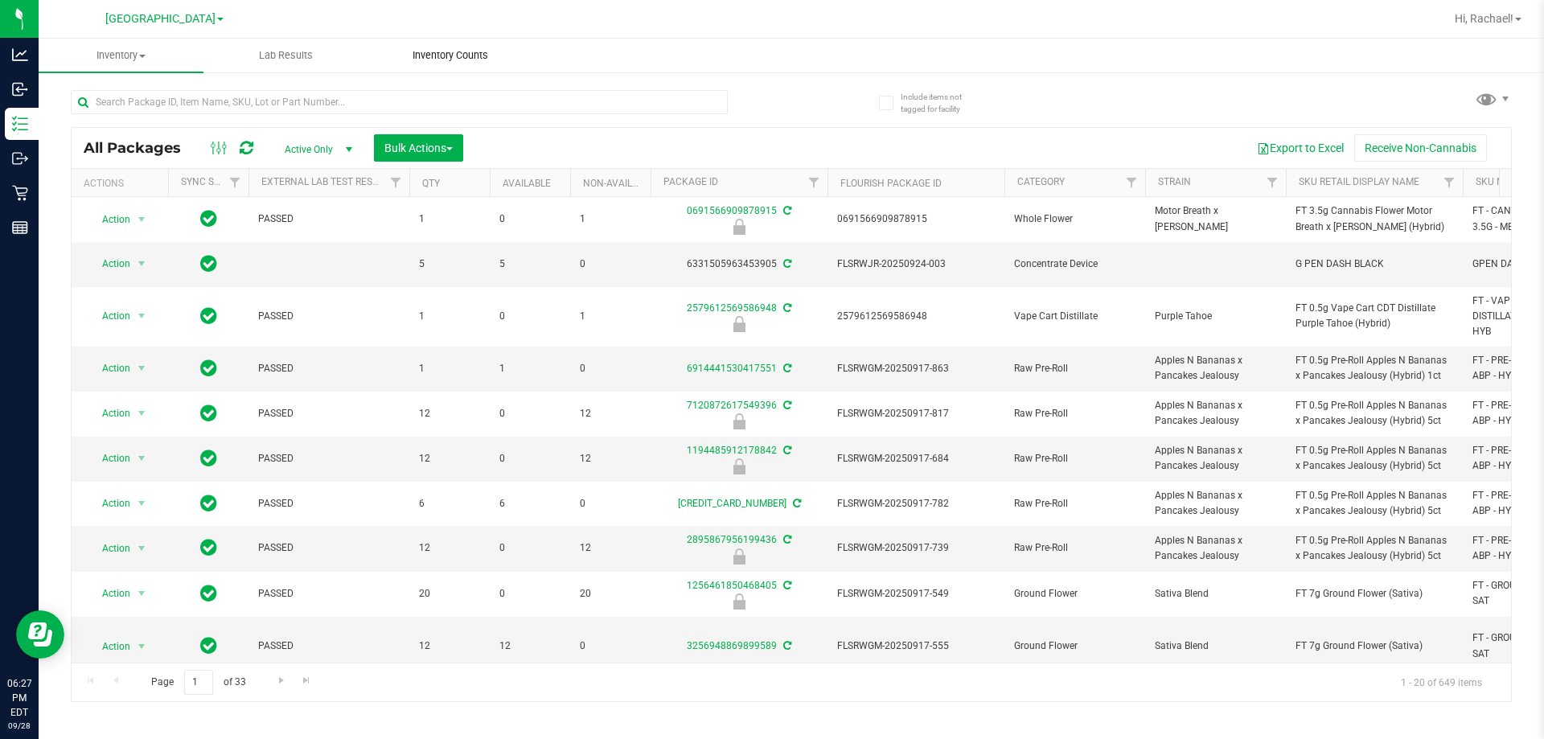
click at [420, 55] on span "Inventory Counts" at bounding box center [450, 55] width 119 height 14
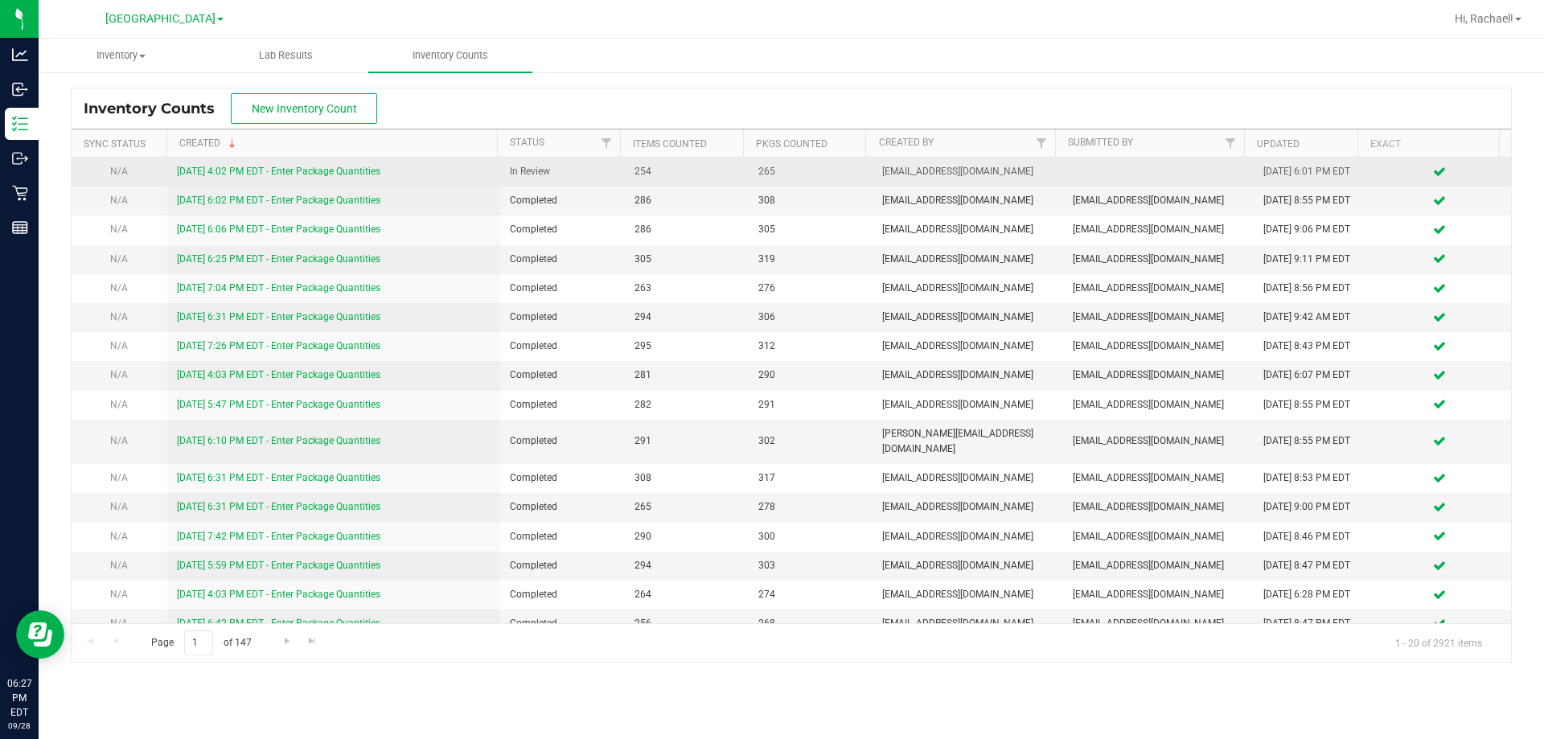
click at [281, 174] on link "9/28/25 4:02 PM EDT - Enter Package Quantities" at bounding box center [278, 171] width 203 height 11
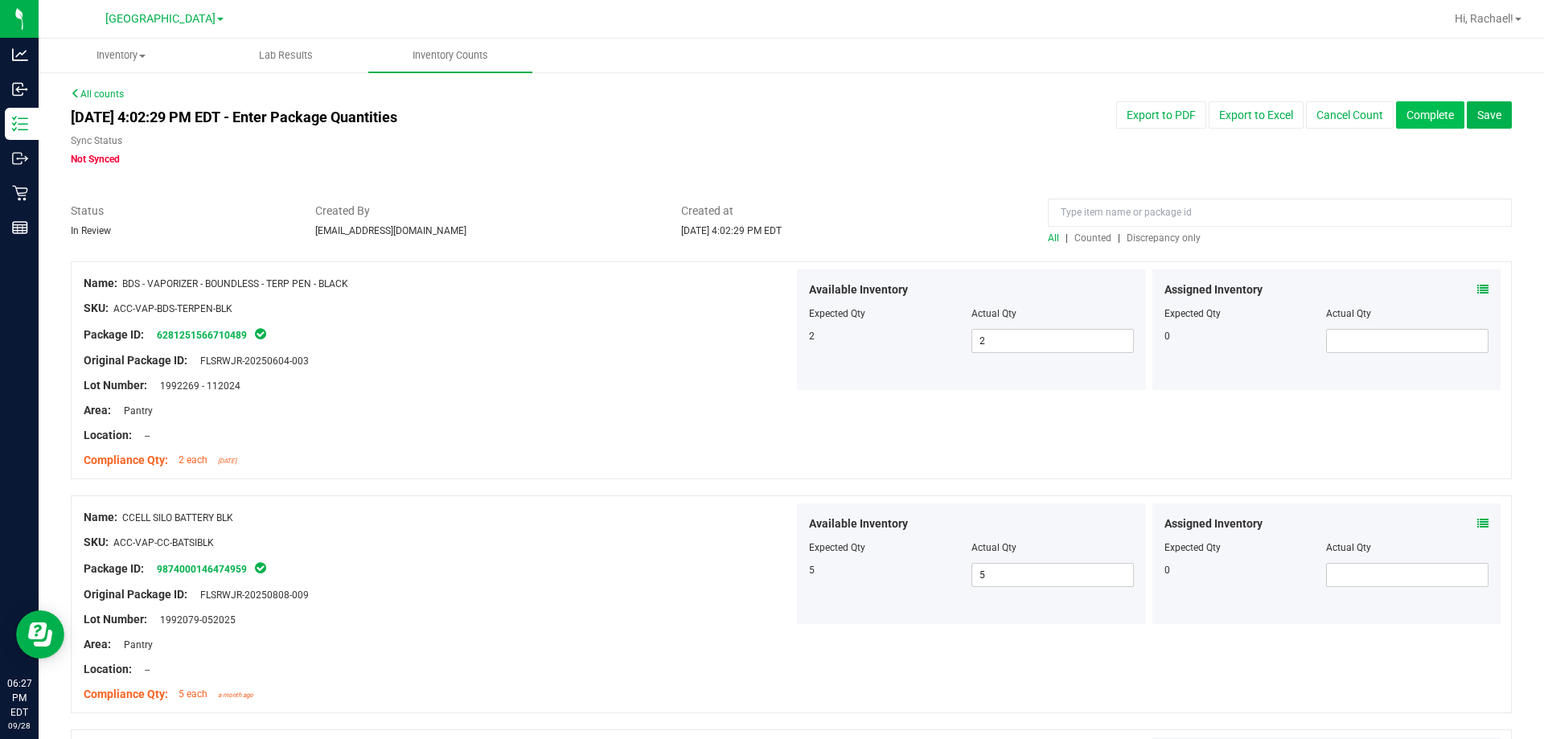
click at [769, 116] on button "Complete" at bounding box center [1430, 114] width 68 height 27
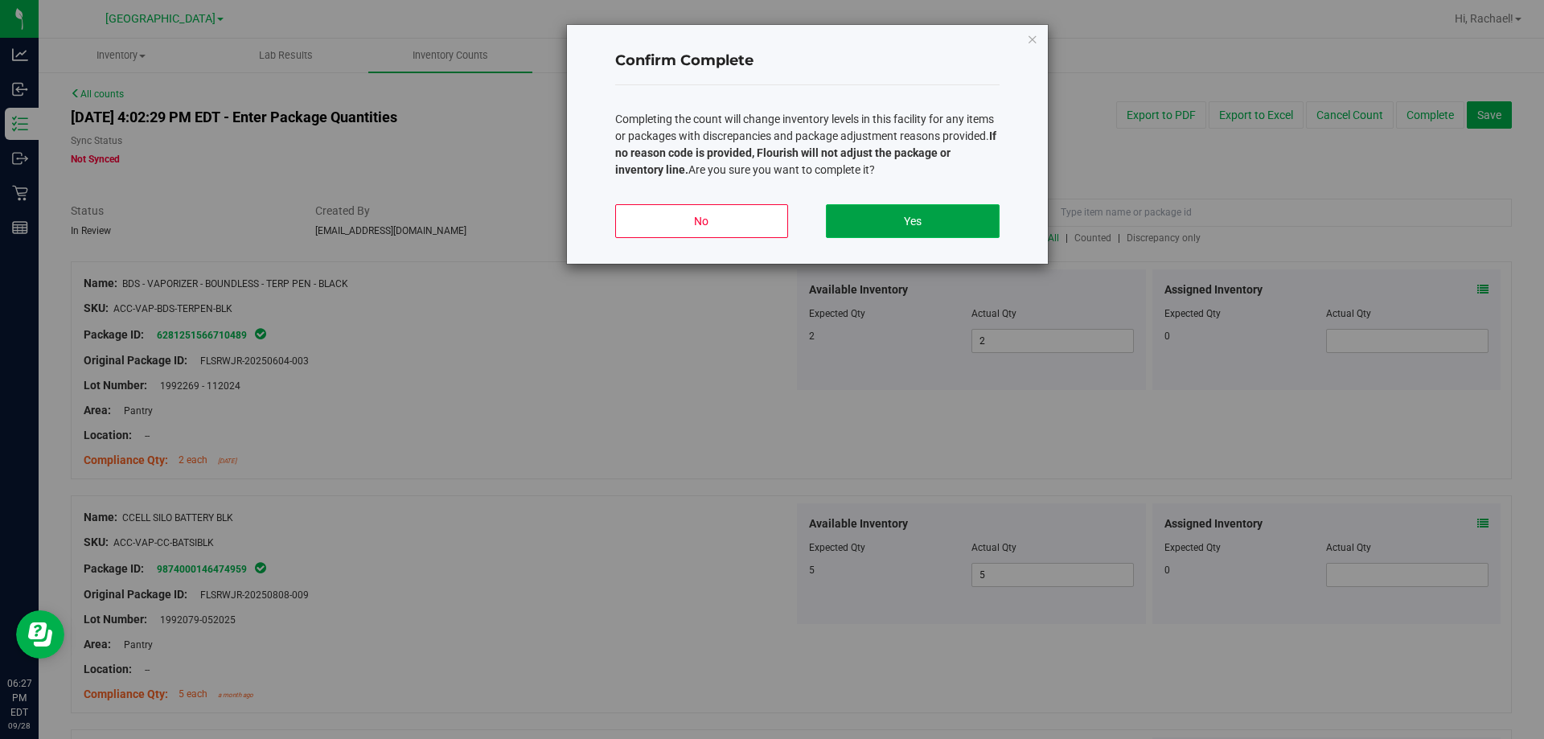
click at [769, 208] on button "Yes" at bounding box center [912, 221] width 173 height 34
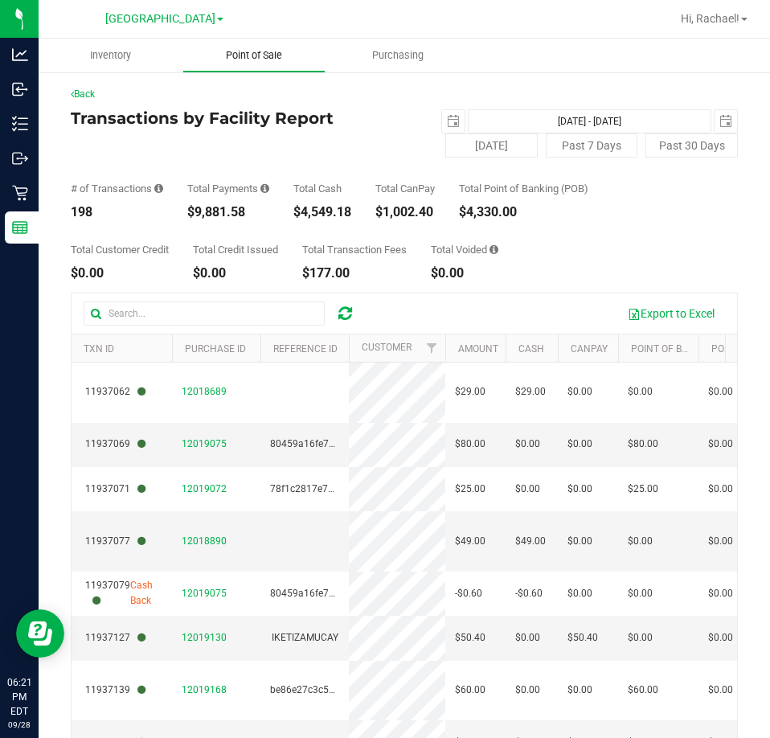
click at [273, 53] on span "Point of Sale" at bounding box center [254, 55] width 100 height 14
